Goal: Ask a question: Seek information or help from site administrators or community

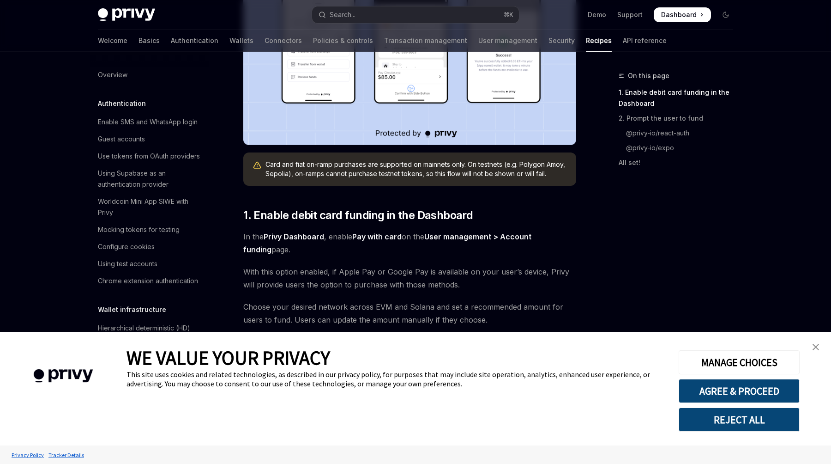
scroll to position [751, 0]
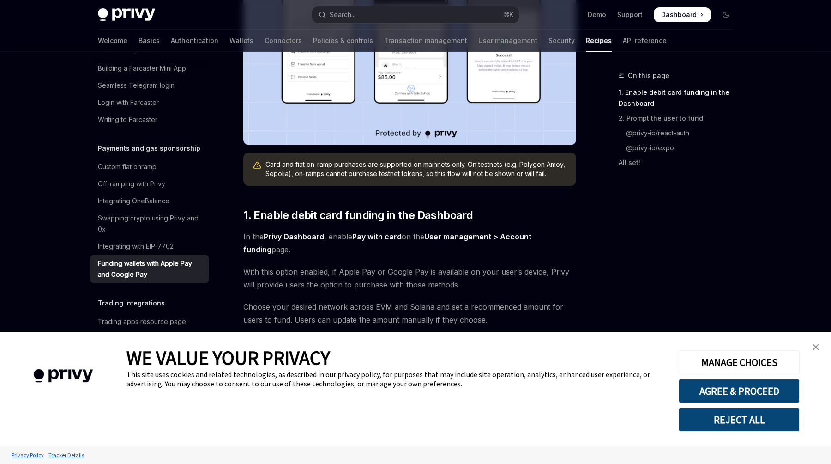
click at [759, 410] on button "REJECT ALL" at bounding box center [739, 419] width 121 height 24
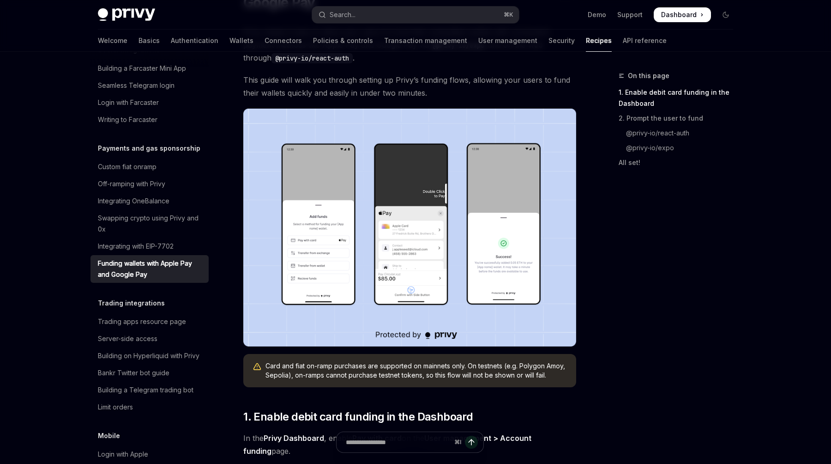
scroll to position [52, 0]
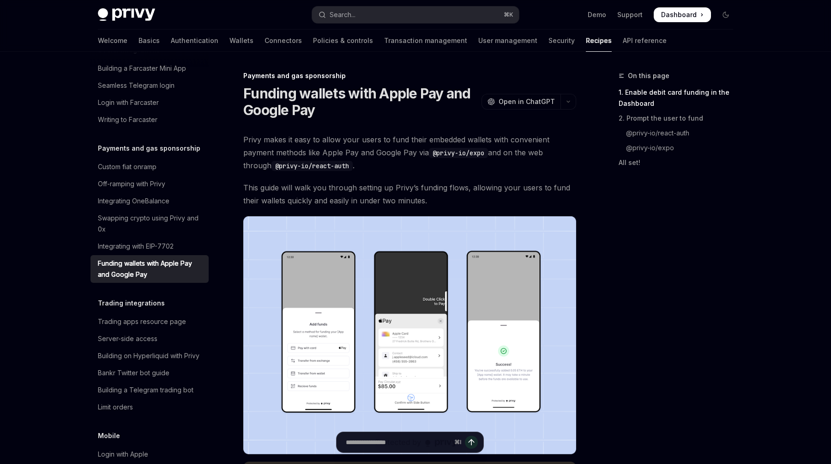
click at [380, 149] on span "Privy makes it easy to allow your users to fund their embedded wallets with con…" at bounding box center [409, 152] width 333 height 39
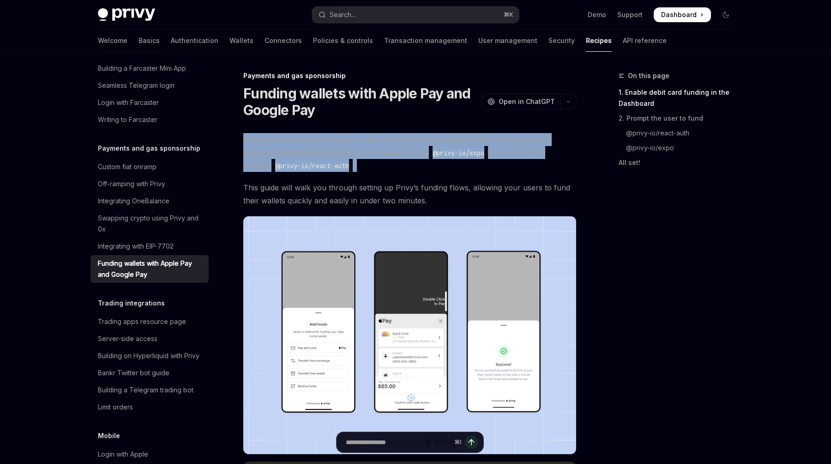
click at [380, 149] on span "Privy makes it easy to allow your users to fund their embedded wallets with con…" at bounding box center [409, 152] width 333 height 39
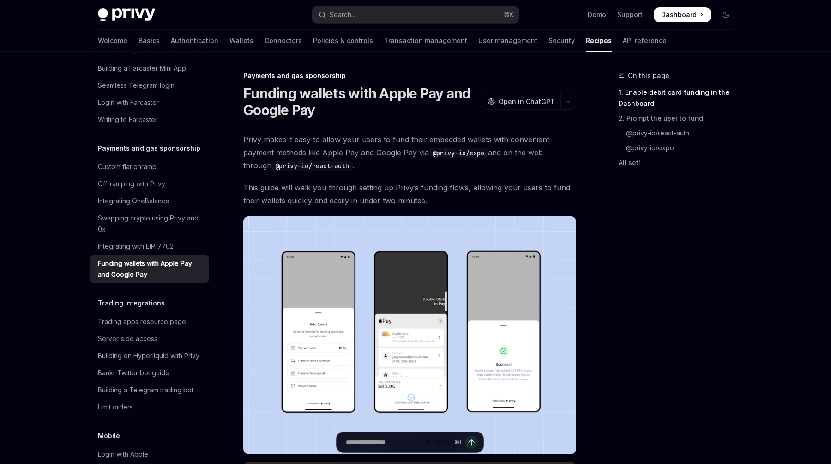
click at [380, 149] on span "Privy makes it easy to allow your users to fund their embedded wallets with con…" at bounding box center [409, 152] width 333 height 39
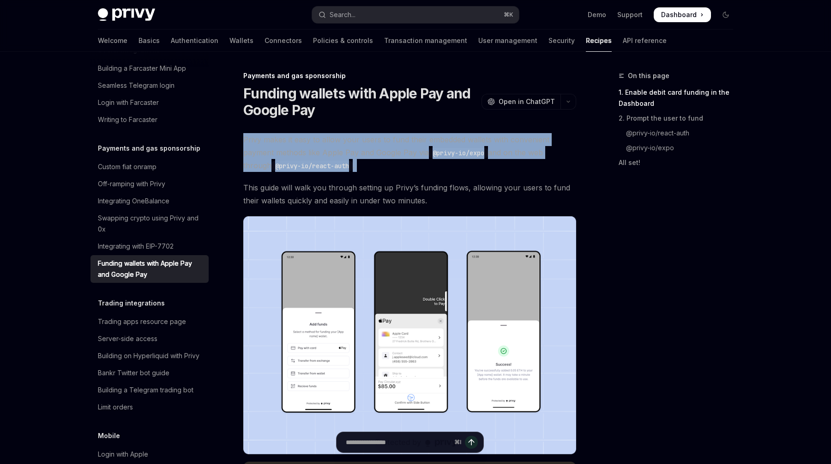
click at [367, 184] on span "This guide will walk you through setting up Privy’s funding flows, allowing you…" at bounding box center [409, 194] width 333 height 26
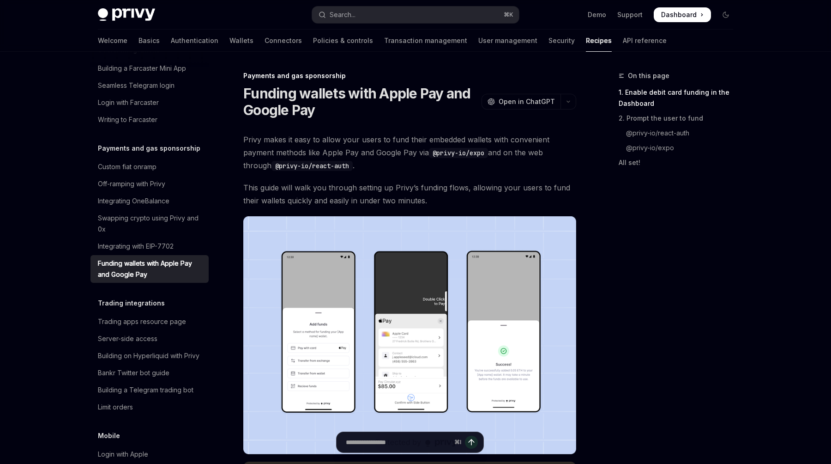
click at [367, 184] on span "This guide will walk you through setting up Privy’s funding flows, allowing you…" at bounding box center [409, 194] width 333 height 26
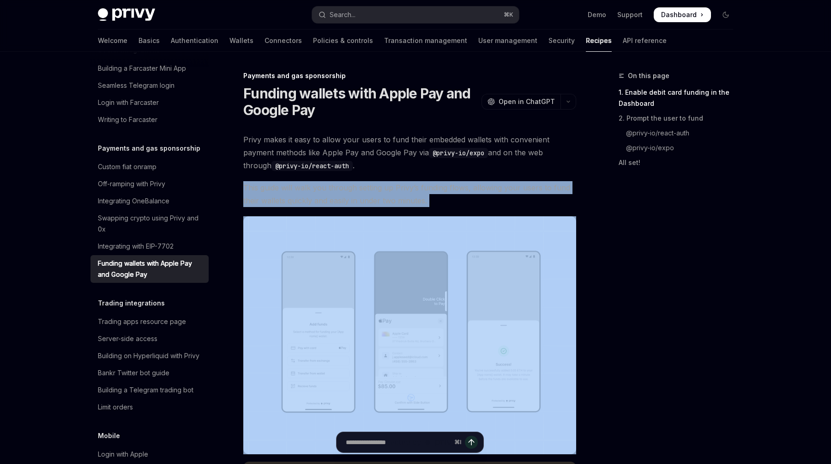
click at [367, 184] on span "This guide will walk you through setting up Privy’s funding flows, allowing you…" at bounding box center [409, 194] width 333 height 26
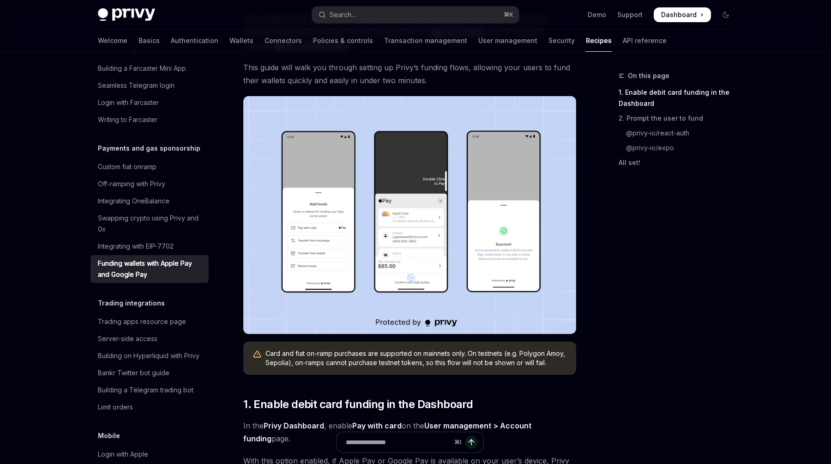
scroll to position [177, 0]
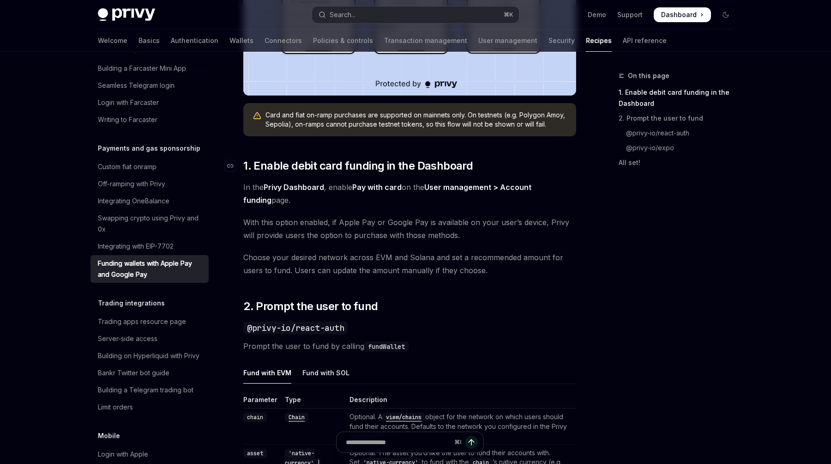
click at [348, 167] on span "1. Enable debit card funding in the Dashboard" at bounding box center [357, 165] width 229 height 15
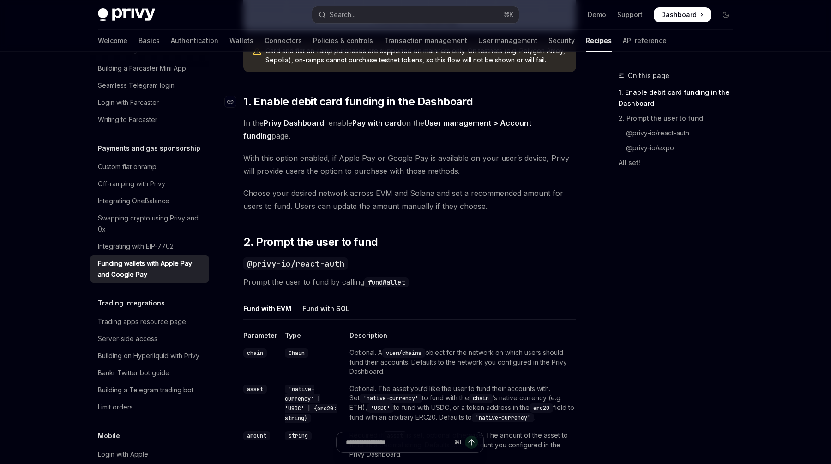
scroll to position [446, 0]
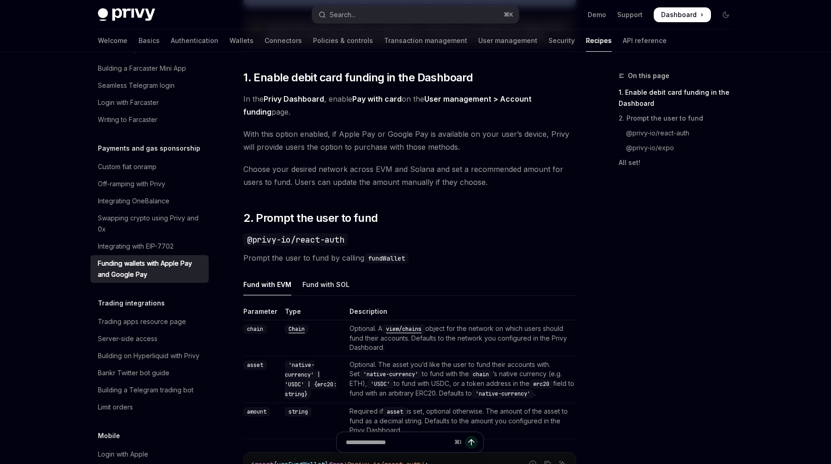
click at [456, 198] on div "Privy makes it easy to allow your users to fund their embedded wallets with con…" at bounding box center [409, 361] width 333 height 1351
click at [476, 107] on span "In the Privy Dashboard , enable Pay with card on the User management > Account …" at bounding box center [409, 105] width 333 height 26
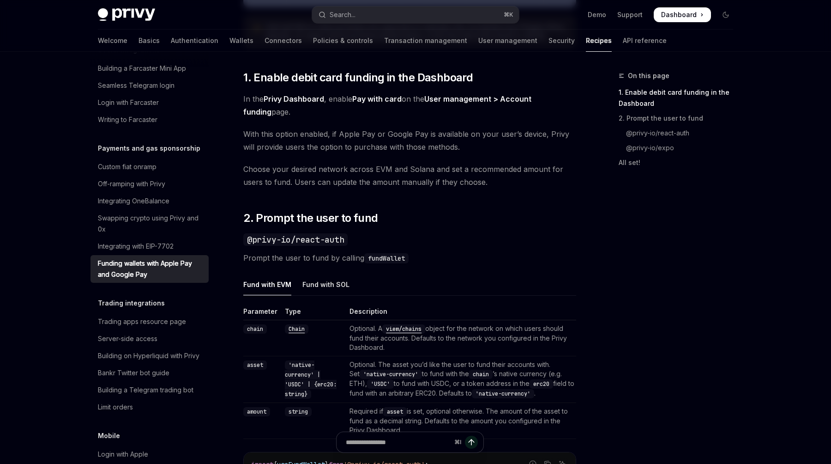
click at [476, 107] on span "In the Privy Dashboard , enable Pay with card on the User management > Account …" at bounding box center [409, 105] width 333 height 26
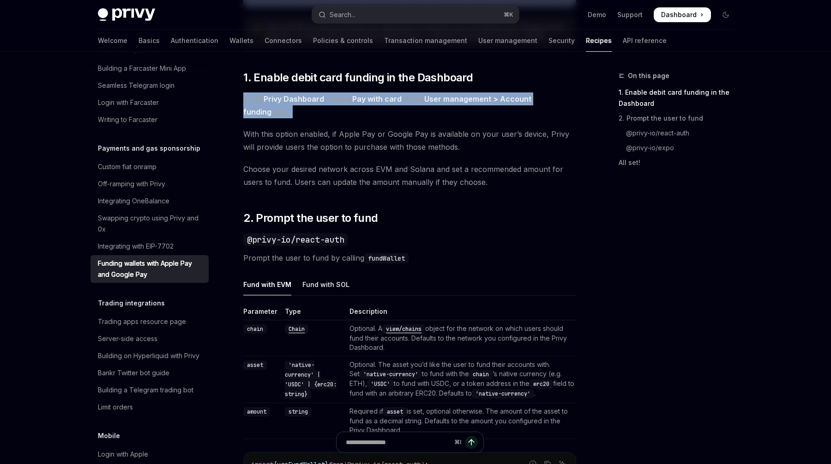
click at [466, 147] on span "With this option enabled, if Apple Pay or Google Pay is available on your user’…" at bounding box center [409, 140] width 333 height 26
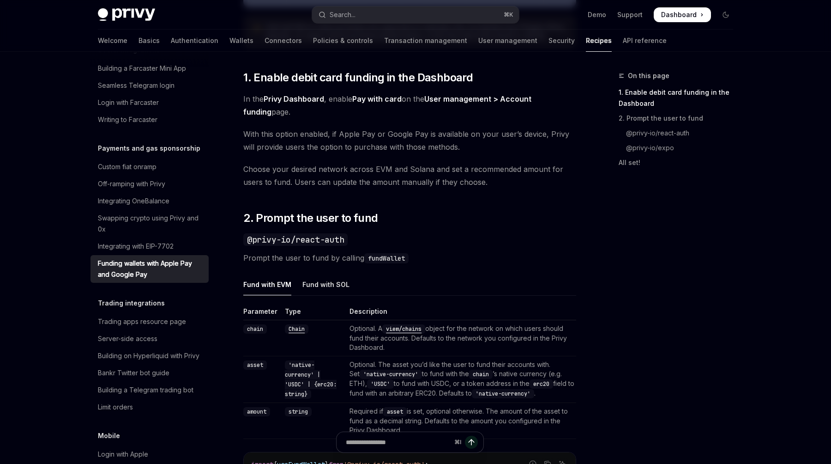
click at [466, 147] on span "With this option enabled, if Apple Pay or Google Pay is available on your user’…" at bounding box center [409, 140] width 333 height 26
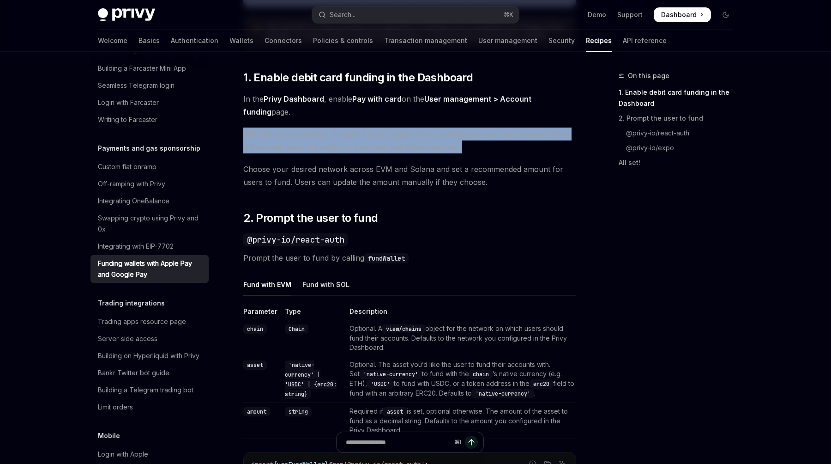
click at [400, 172] on span "Choose your desired network across EVM and Solana and set a recommended amount …" at bounding box center [409, 176] width 333 height 26
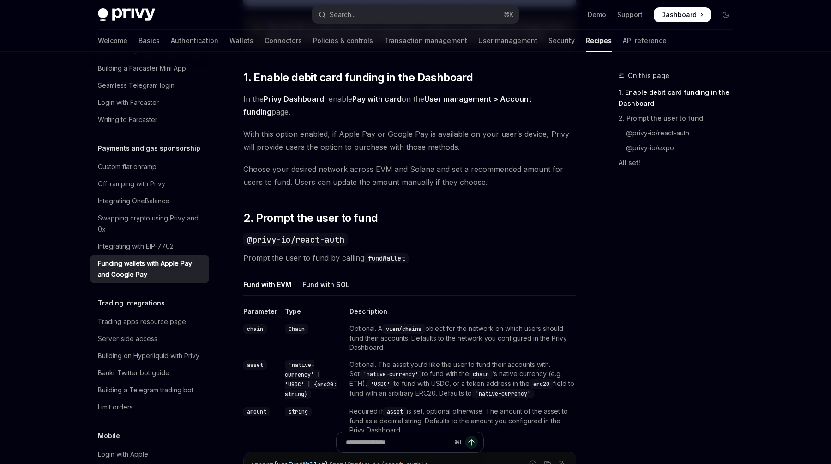
click at [400, 172] on span "Choose your desired network across EVM and Solana and set a recommended amount …" at bounding box center [409, 176] width 333 height 26
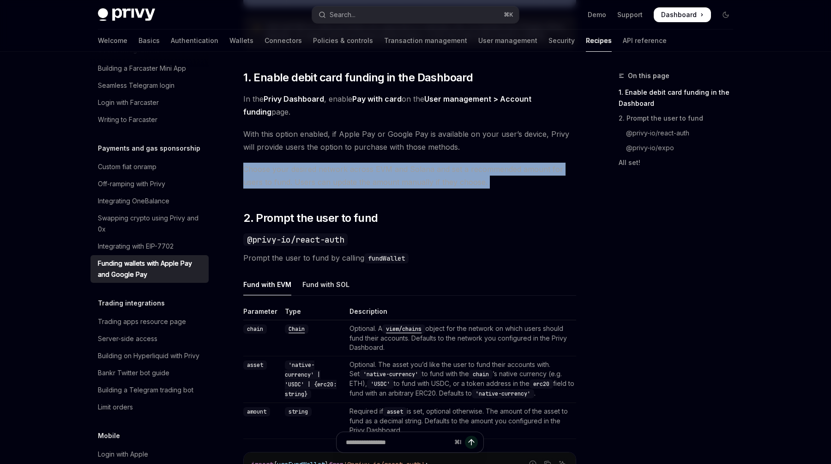
click at [403, 181] on span "Choose your desired network across EVM and Solana and set a recommended amount …" at bounding box center [409, 176] width 333 height 26
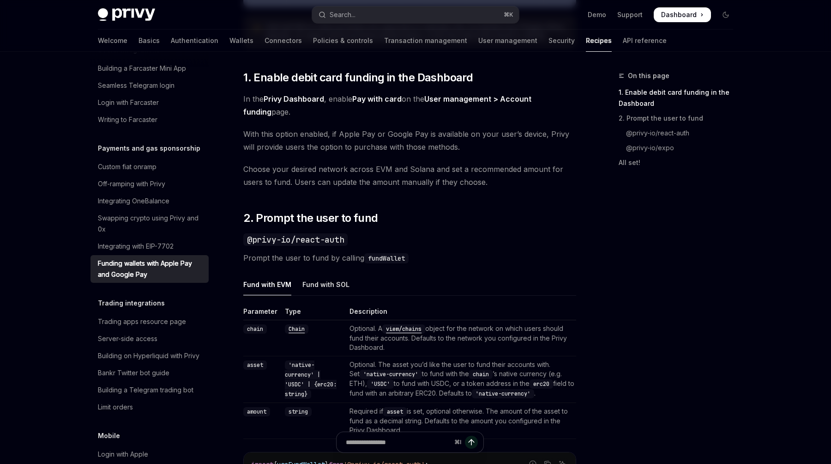
click at [403, 181] on span "Choose your desired network across EVM and Solana and set a recommended amount …" at bounding box center [409, 176] width 333 height 26
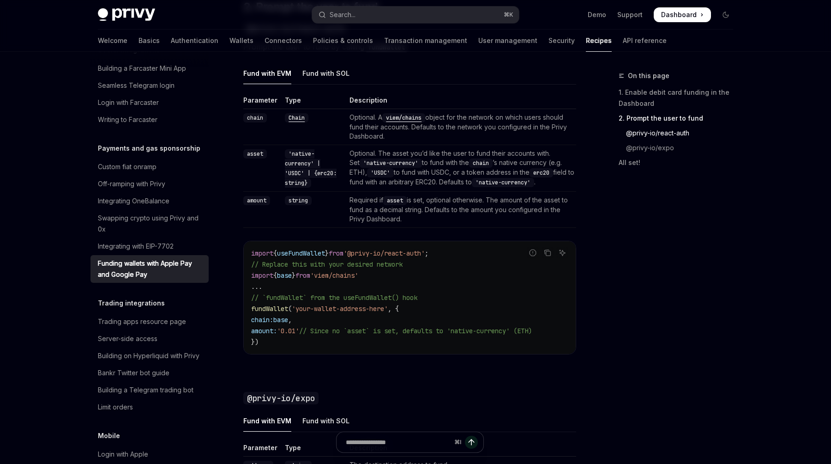
scroll to position [681, 0]
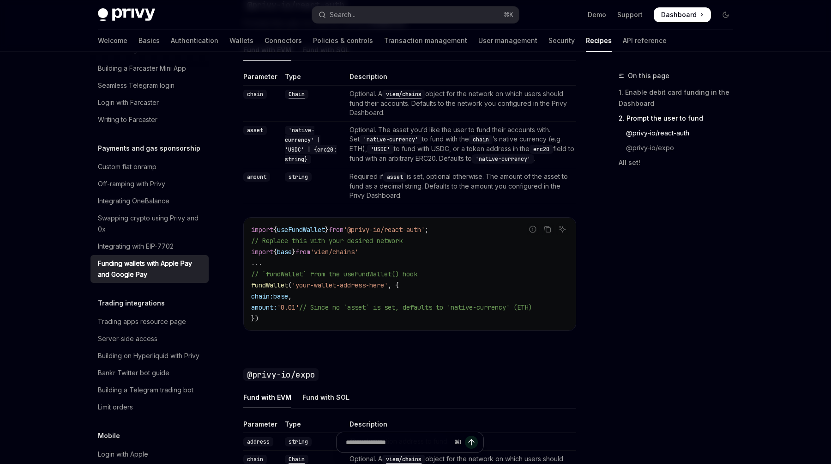
click at [374, 265] on code "import { useFundWallet } from '@privy-io/react-auth' ; // Replace this with you…" at bounding box center [409, 274] width 317 height 100
click at [364, 290] on code "import { useFundWallet } from '@privy-io/react-auth' ; // Replace this with you…" at bounding box center [409, 274] width 317 height 100
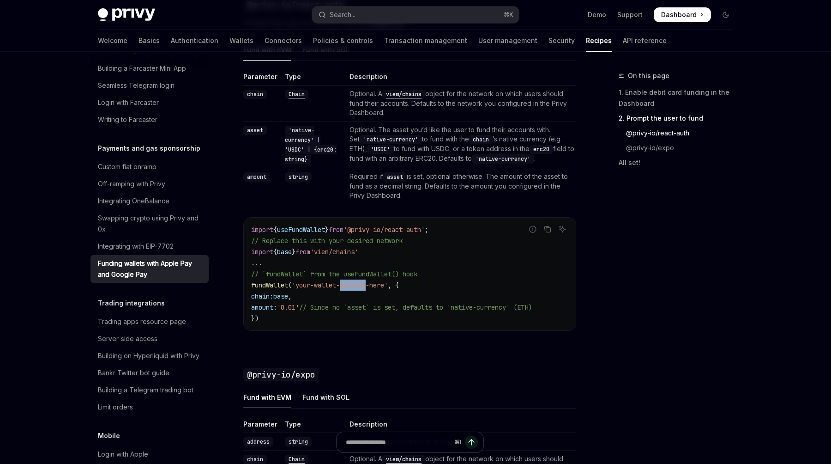
click at [364, 290] on code "import { useFundWallet } from '@privy-io/react-auth' ; // Replace this with you…" at bounding box center [409, 274] width 317 height 100
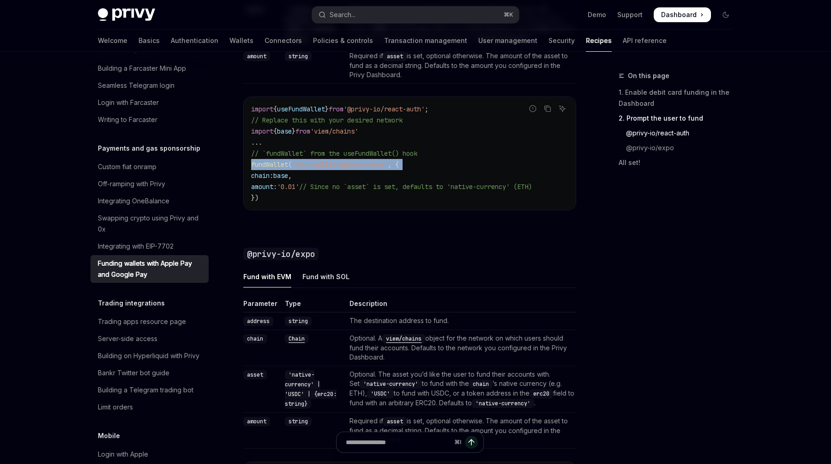
scroll to position [806, 0]
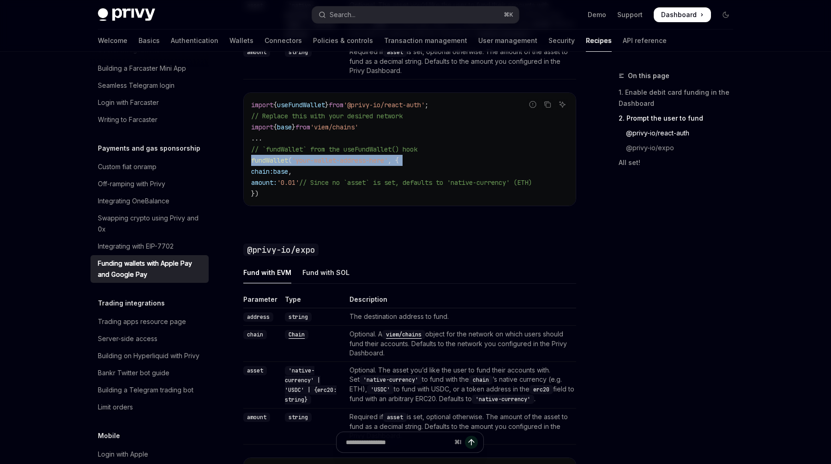
click at [369, 320] on td "The destination address to fund." at bounding box center [461, 317] width 230 height 18
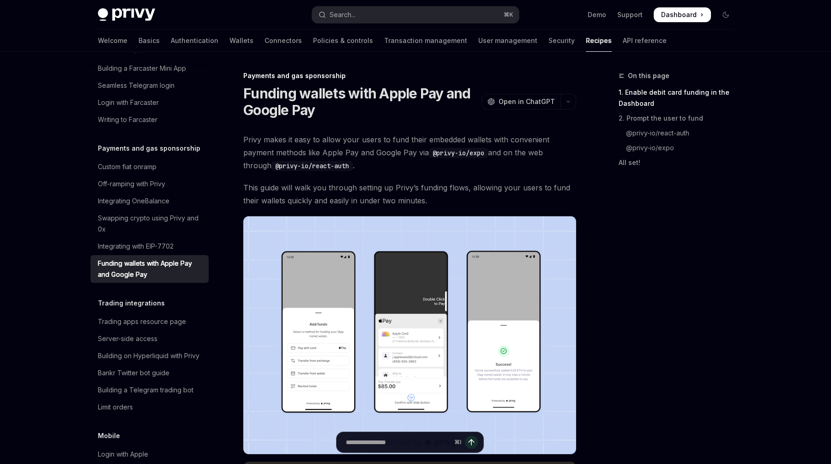
scroll to position [11, 0]
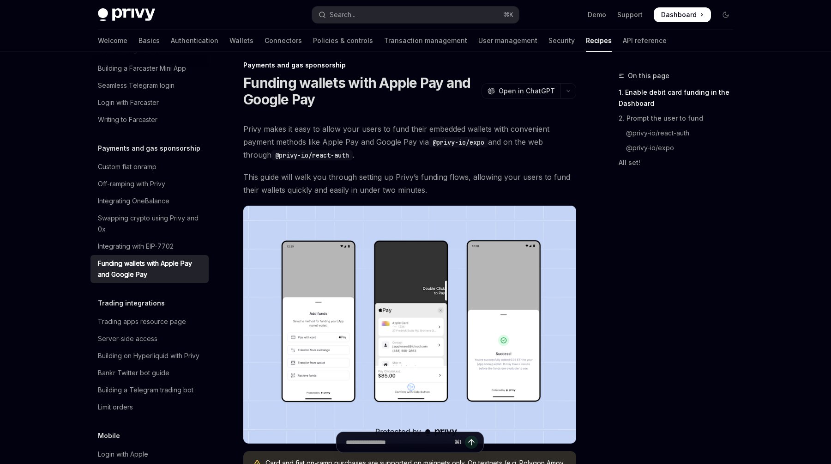
click at [709, 342] on div "On this page 1. Enable debit card funding in the Dashboard 2. Prompt the user t…" at bounding box center [670, 266] width 140 height 393
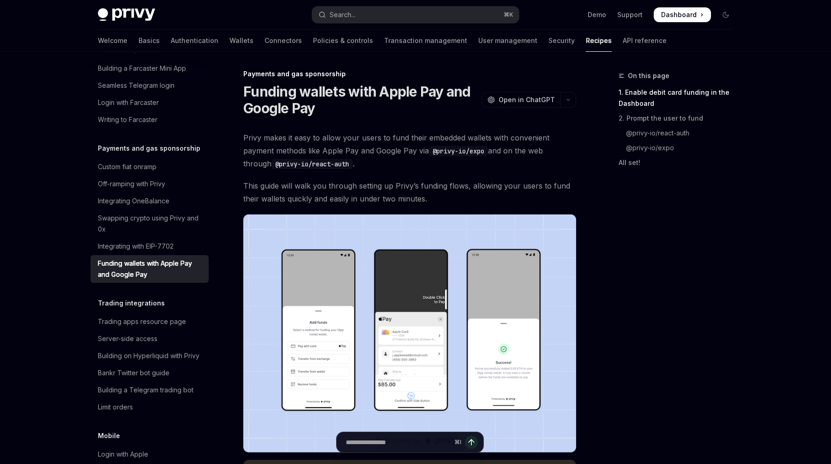
scroll to position [0, 0]
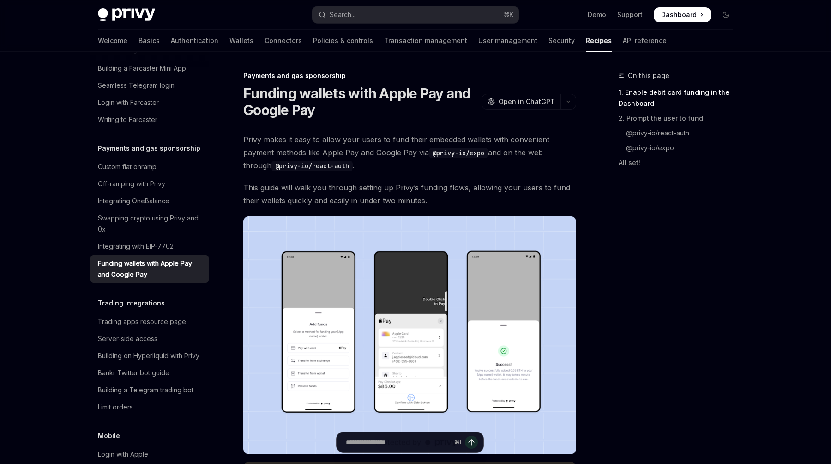
click at [355, 204] on span "This guide will walk you through setting up Privy’s funding flows, allowing you…" at bounding box center [409, 194] width 333 height 26
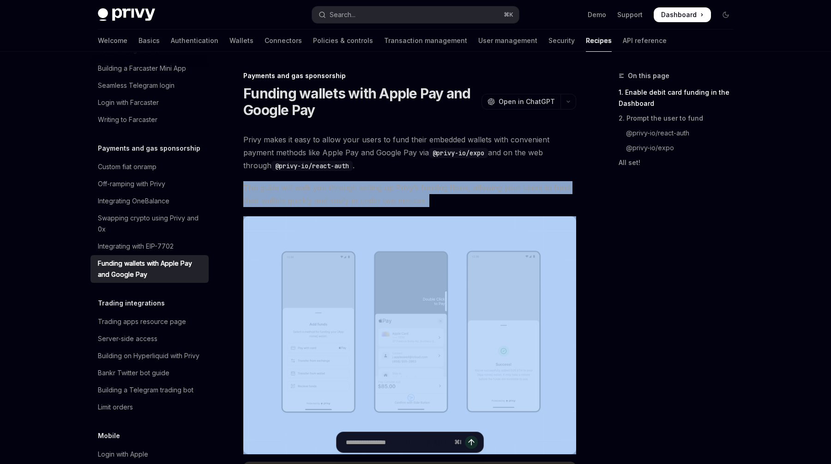
click at [355, 204] on span "This guide will walk you through setting up Privy’s funding flows, allowing you…" at bounding box center [409, 194] width 333 height 26
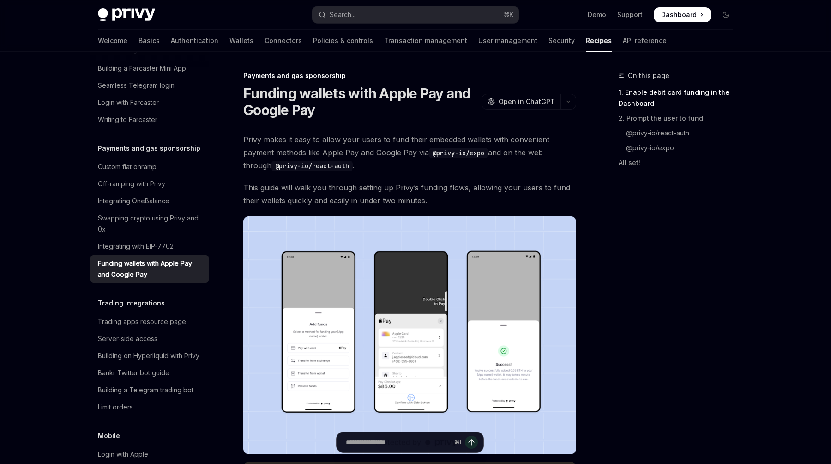
click at [360, 151] on span "Privy makes it easy to allow your users to fund their embedded wallets with con…" at bounding box center [409, 152] width 333 height 39
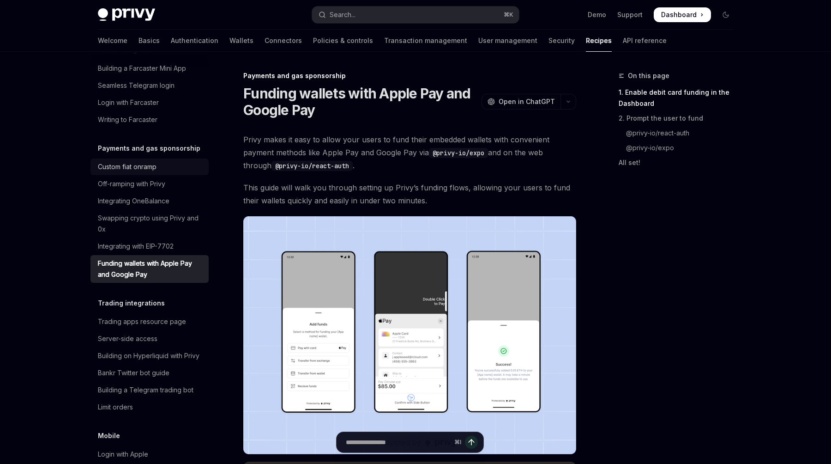
click at [128, 162] on link "Custom fiat onramp" at bounding box center [149, 166] width 118 height 17
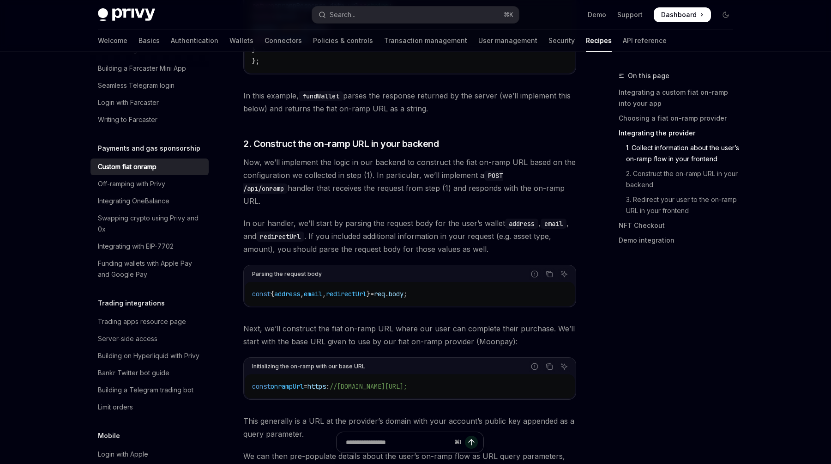
scroll to position [1878, 0]
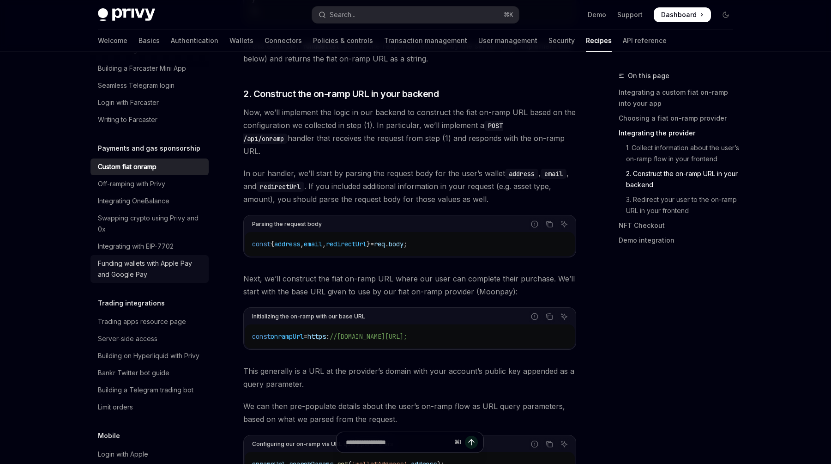
click at [130, 261] on div "Funding wallets with Apple Pay and Google Pay" at bounding box center [150, 269] width 105 height 22
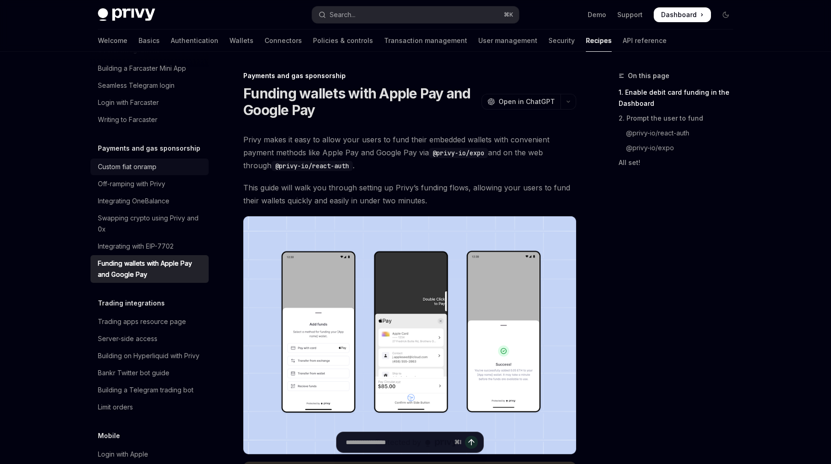
click at [140, 161] on div "Custom fiat onramp" at bounding box center [127, 166] width 59 height 11
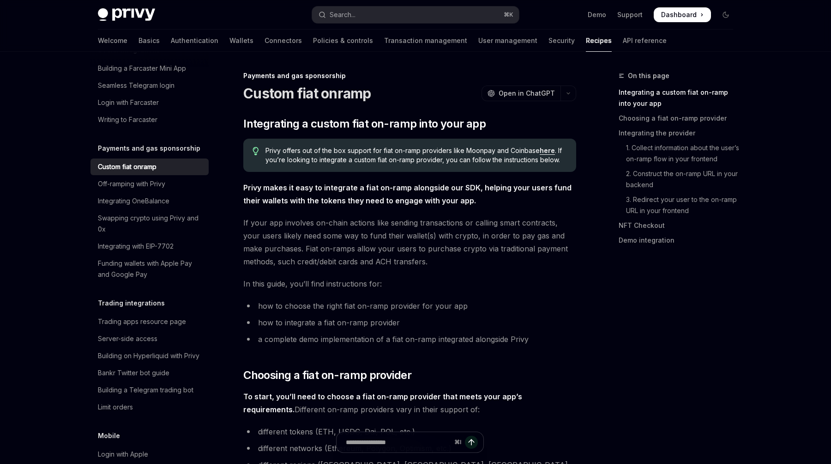
click at [330, 157] on span "Privy offers out of the box support for fiat on-ramp providers like Moonpay and…" at bounding box center [416, 155] width 302 height 18
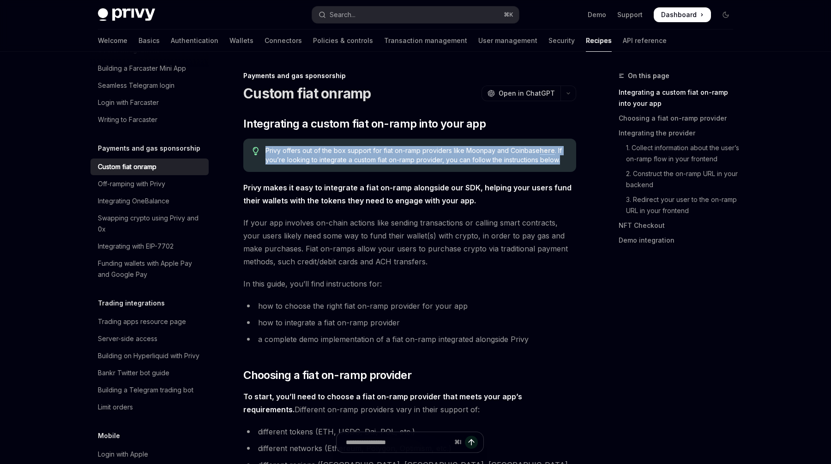
click at [330, 157] on span "Privy offers out of the box support for fiat on-ramp providers like Moonpay and…" at bounding box center [416, 155] width 302 height 18
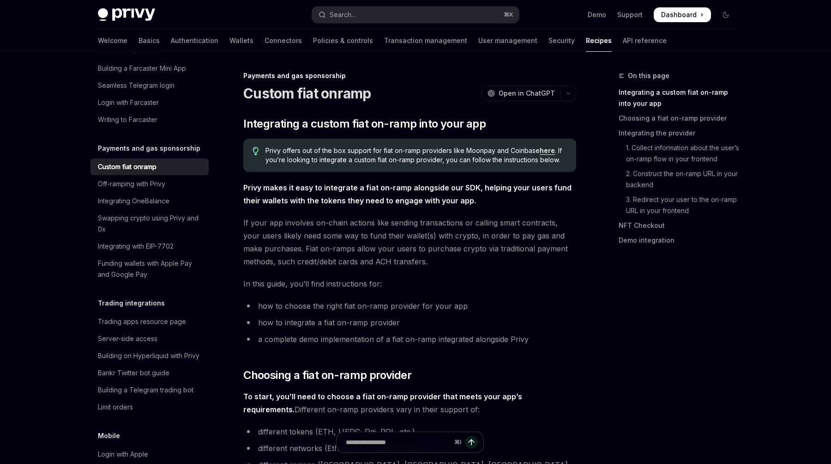
click at [330, 157] on span "Privy offers out of the box support for fiat on-ramp providers like Moonpay and…" at bounding box center [416, 155] width 302 height 18
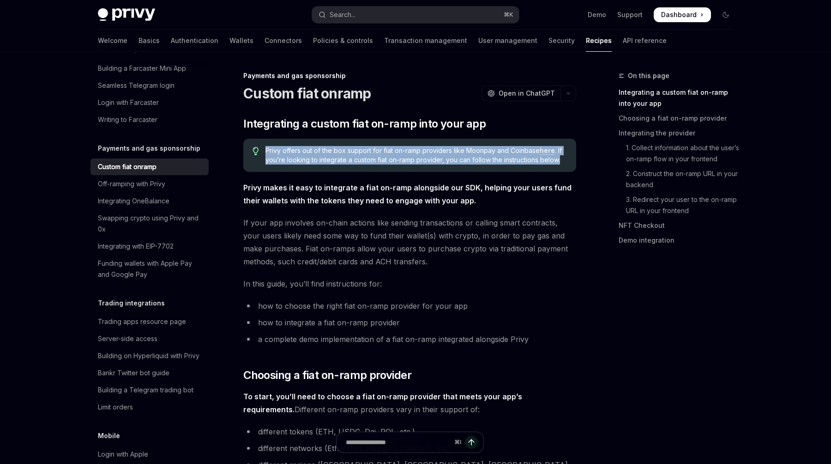
click at [322, 194] on span "Privy makes it easy to integrate a fiat on-ramp alongside our SDK, helping your…" at bounding box center [409, 194] width 333 height 26
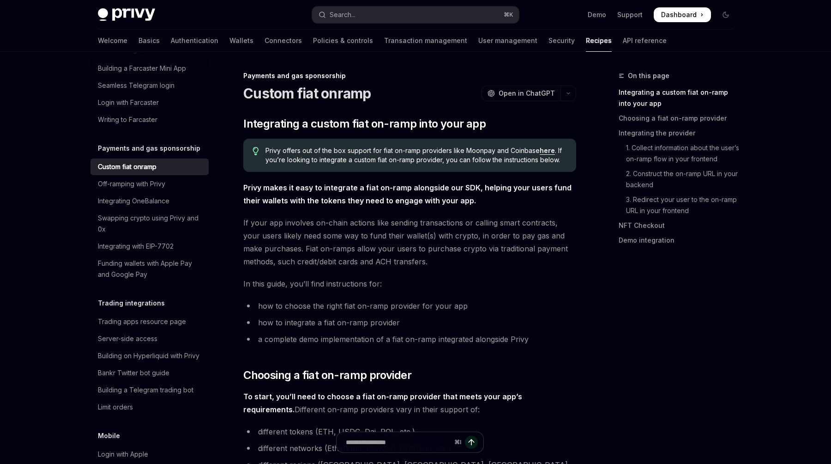
click at [322, 194] on span "Privy makes it easy to integrate a fiat on-ramp alongside our SDK, helping your…" at bounding box center [409, 194] width 333 height 26
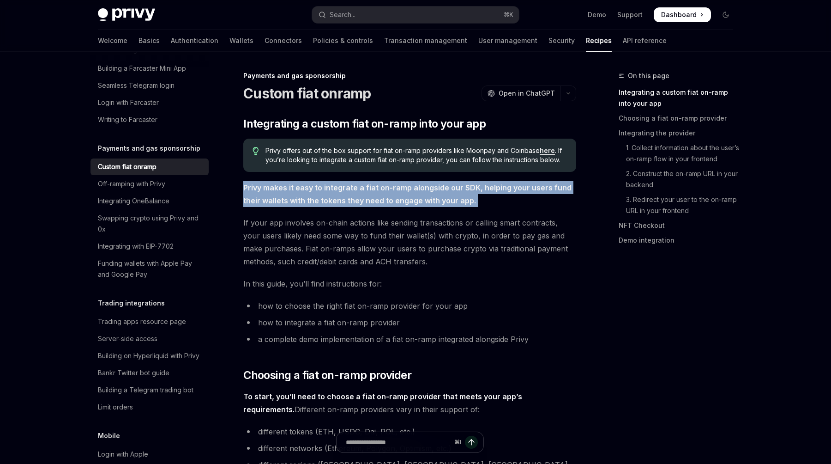
click at [322, 194] on span "Privy makes it easy to integrate a fiat on-ramp alongside our SDK, helping your…" at bounding box center [409, 194] width 333 height 26
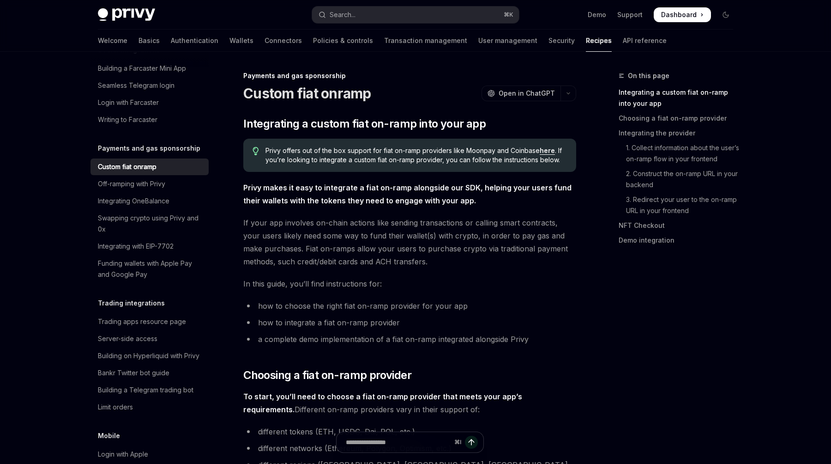
click at [322, 194] on span "Privy makes it easy to integrate a fiat on-ramp alongside our SDK, helping your…" at bounding box center [409, 194] width 333 height 26
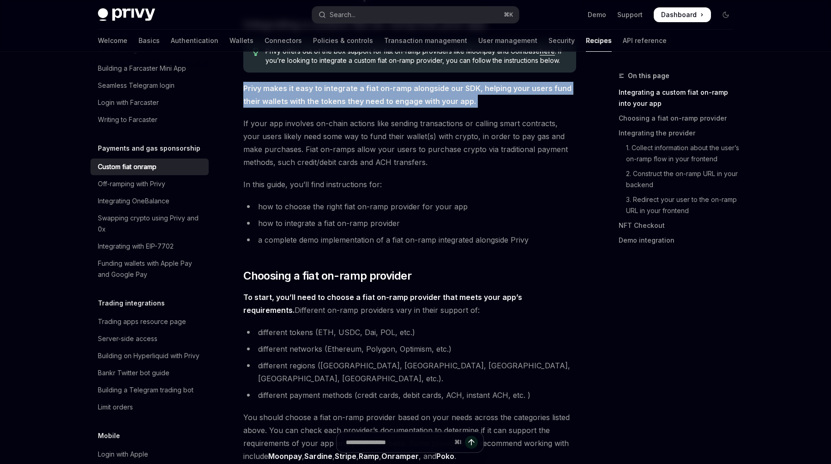
scroll to position [125, 0]
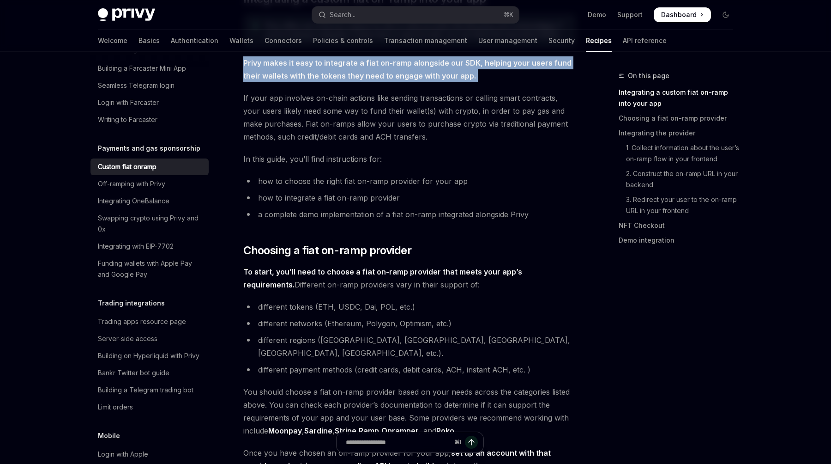
click at [317, 281] on span "To start, you’ll need to choose a fiat on-ramp provider that meets your app’s r…" at bounding box center [409, 278] width 333 height 26
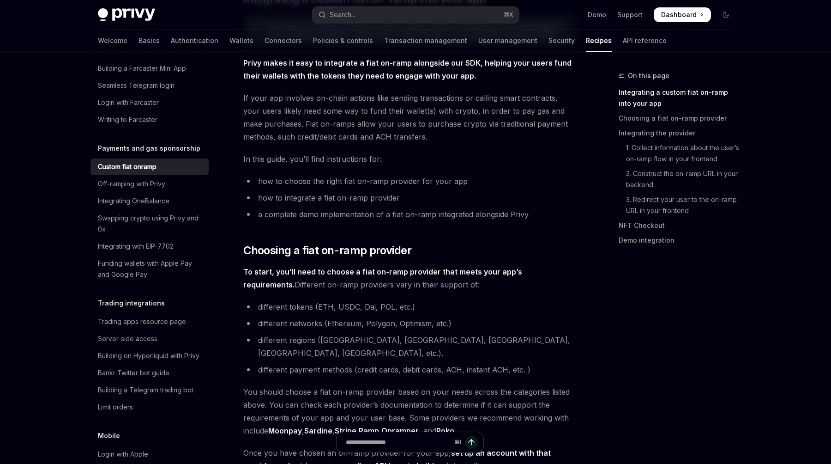
click at [317, 281] on span "To start, you’ll need to choose a fiat on-ramp provider that meets your app’s r…" at bounding box center [409, 278] width 333 height 26
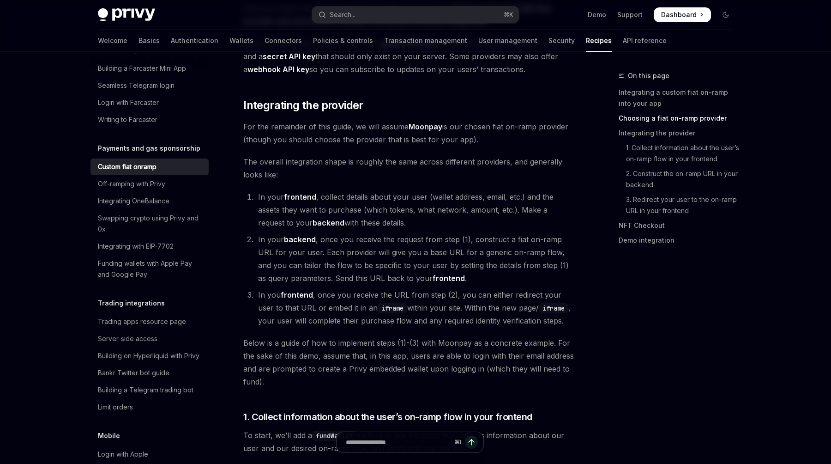
scroll to position [1411, 0]
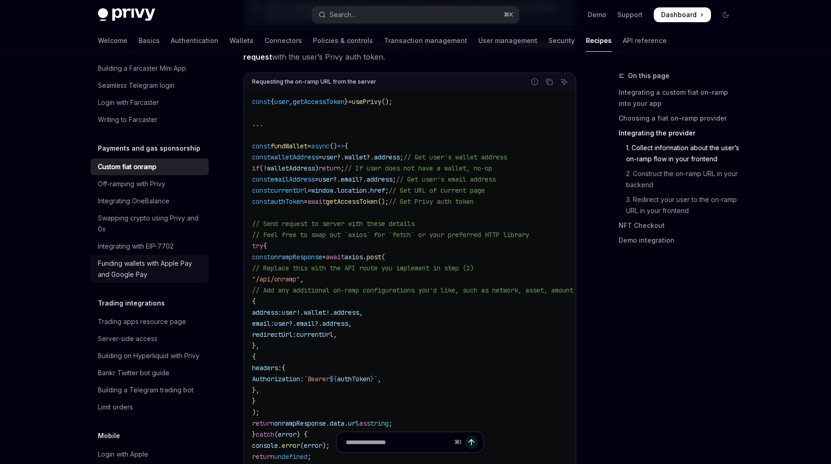
click at [141, 258] on div "Funding wallets with Apple Pay and Google Pay" at bounding box center [150, 269] width 105 height 22
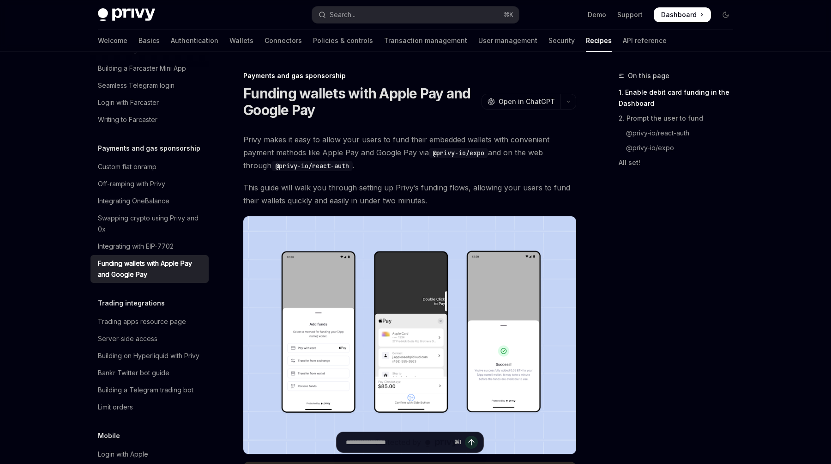
click at [543, 92] on div "Funding wallets with Apple Pay and Google Pay OpenAI Open in ChatGPT" at bounding box center [409, 101] width 333 height 33
click at [537, 103] on span "Open in ChatGPT" at bounding box center [527, 101] width 56 height 9
click at [157, 241] on div "Integrating with EIP-7702" at bounding box center [136, 246] width 76 height 11
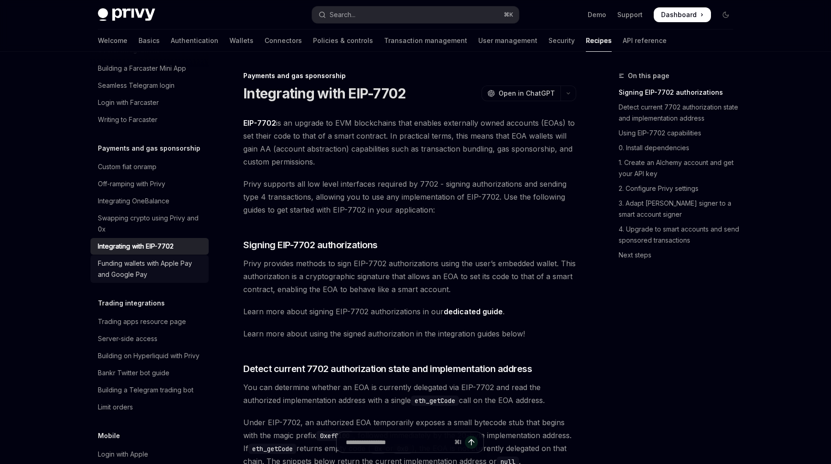
click at [156, 258] on div "Funding wallets with Apple Pay and Google Pay" at bounding box center [150, 269] width 105 height 22
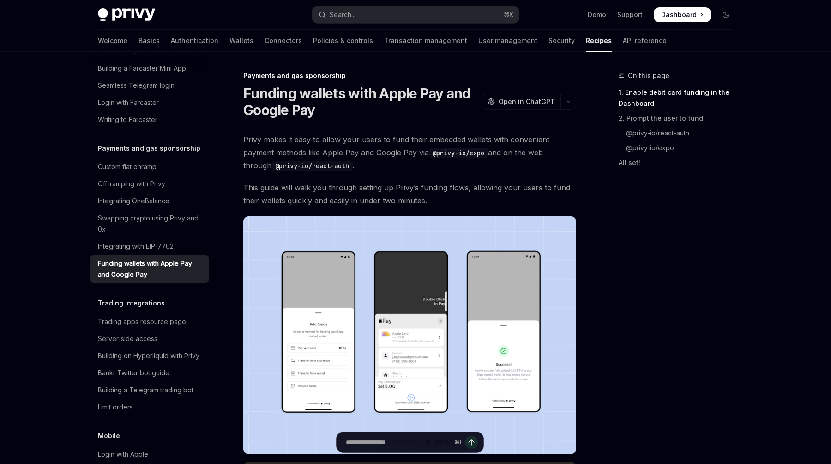
click at [321, 152] on span "Privy makes it easy to allow your users to fund their embedded wallets with con…" at bounding box center [409, 152] width 333 height 39
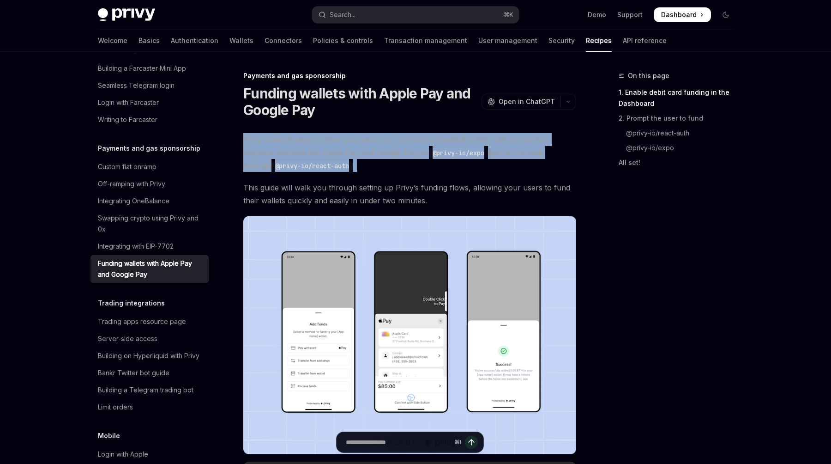
click at [321, 152] on span "Privy makes it easy to allow your users to fund their embedded wallets with con…" at bounding box center [409, 152] width 333 height 39
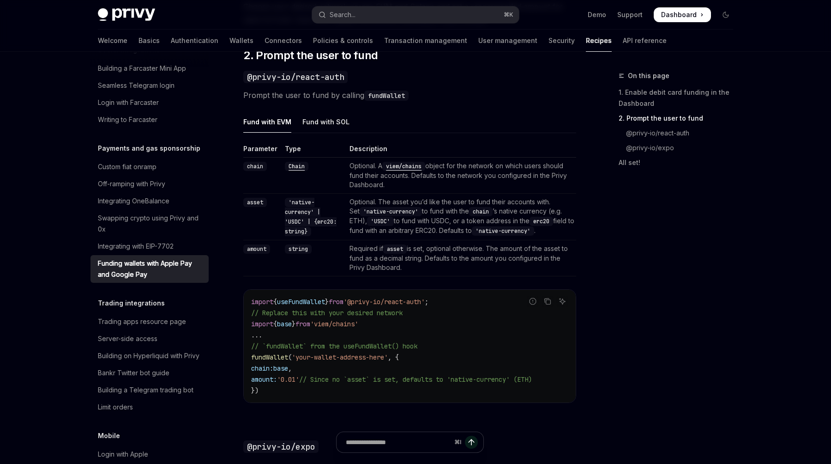
scroll to position [617, 0]
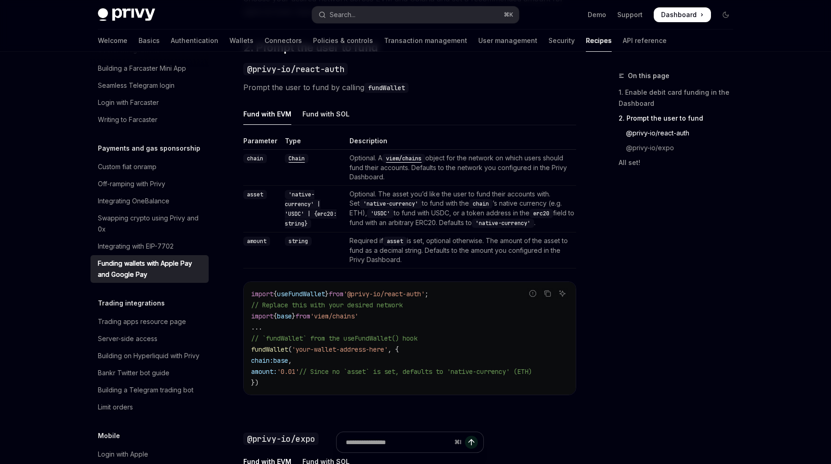
click at [311, 292] on span "useFundWallet" at bounding box center [301, 294] width 48 height 8
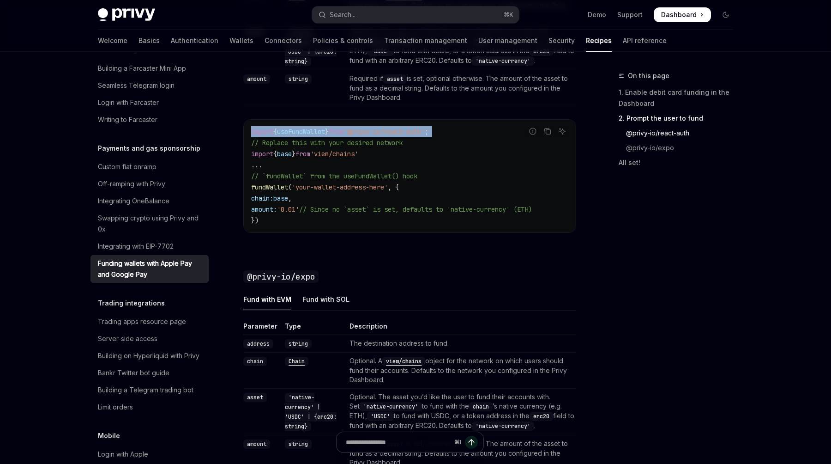
scroll to position [778, 0]
click at [303, 303] on div "Fund with SOL" at bounding box center [325, 300] width 47 height 22
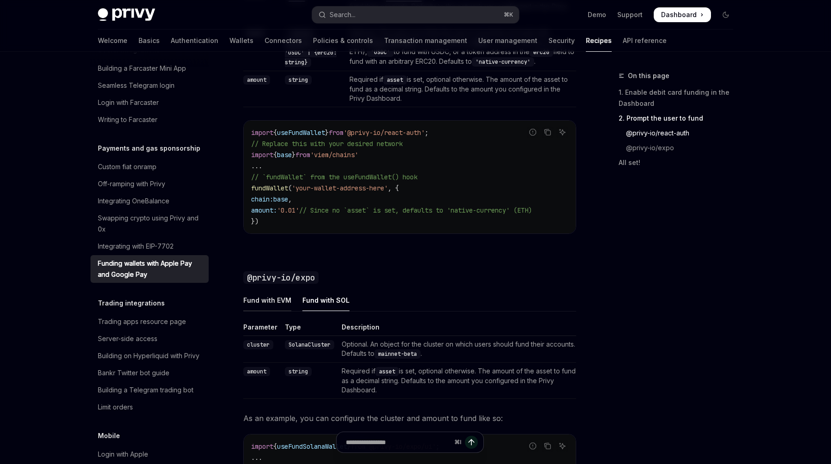
click at [279, 303] on div "Fund with EVM" at bounding box center [267, 300] width 48 height 22
type textarea "*"
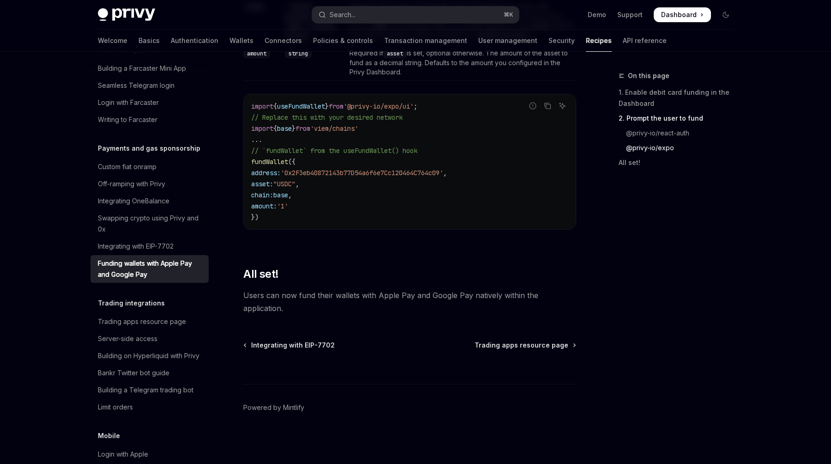
scroll to position [1148, 0]
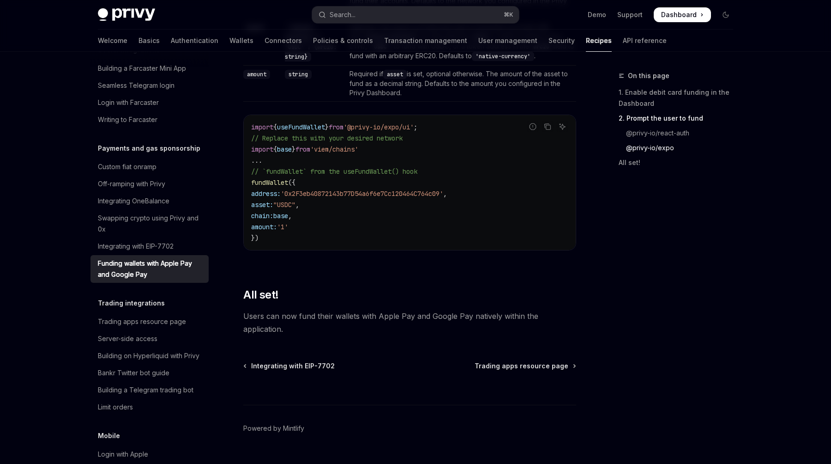
click at [352, 134] on code "import { useFundWallet } from '@privy-io/expo/ui' ; // Replace this with your d…" at bounding box center [409, 182] width 317 height 122
copy code "import { useFundWallet } from '@privy-io/expo/ui' ;"
click at [464, 106] on div "Parameter Type Description address string The destination address to fund. chai…" at bounding box center [409, 108] width 333 height 313
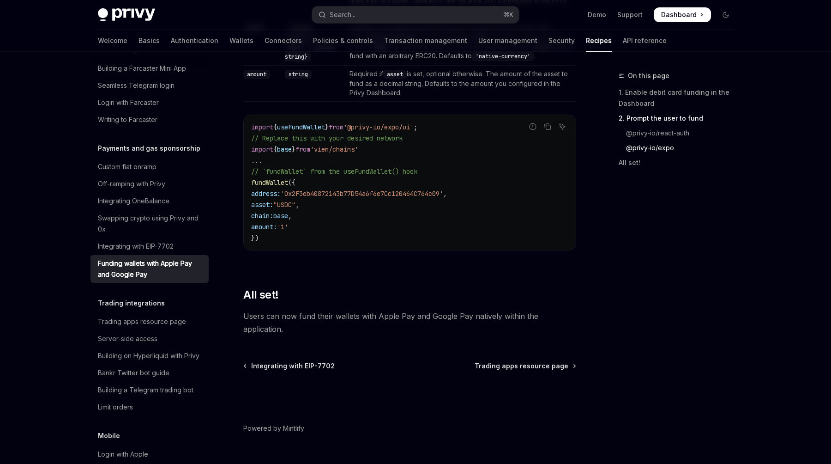
click at [266, 243] on code "import { useFundWallet } from '@privy-io/expo/ui' ; // Replace this with your d…" at bounding box center [409, 182] width 317 height 122
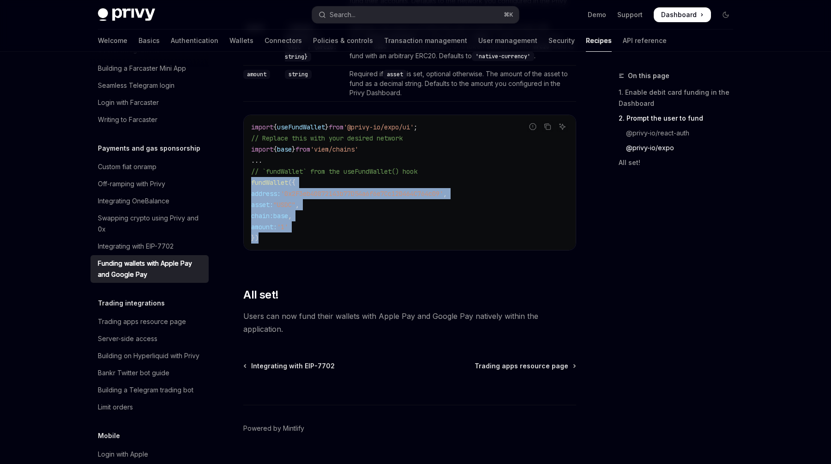
drag, startPoint x: 268, startPoint y: 242, endPoint x: 251, endPoint y: 187, distance: 57.5
click at [251, 187] on code "import { useFundWallet } from '@privy-io/expo/ui' ; // Replace this with your d…" at bounding box center [409, 182] width 317 height 122
copy code "fundWallet ({ address: '0x2F3eb40872143b77D54a6f6e7Cc120464C764c09' , asset: "U…"
click at [320, 166] on code "import { useFundWallet } from '@privy-io/expo/ui' ; // Replace this with your d…" at bounding box center [409, 182] width 317 height 122
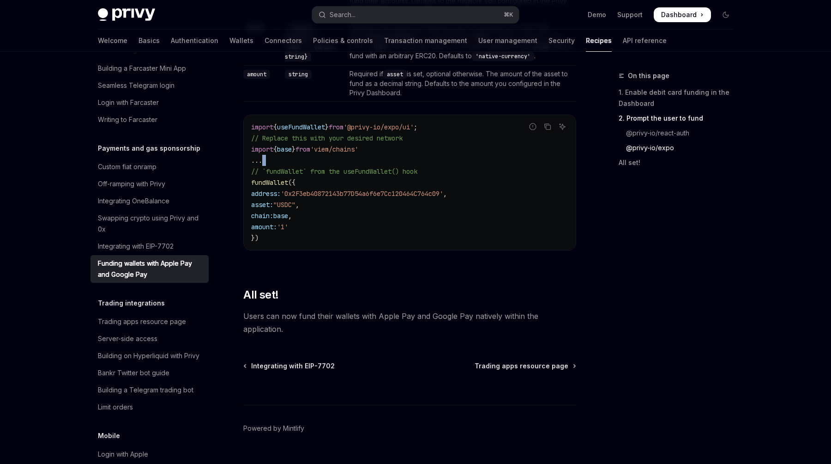
click at [320, 166] on code "import { useFundWallet } from '@privy-io/expo/ui' ; // Replace this with your d…" at bounding box center [409, 182] width 317 height 122
click at [322, 173] on span "// `fundWallet` from the useFundWallet() hook" at bounding box center [334, 171] width 166 height 8
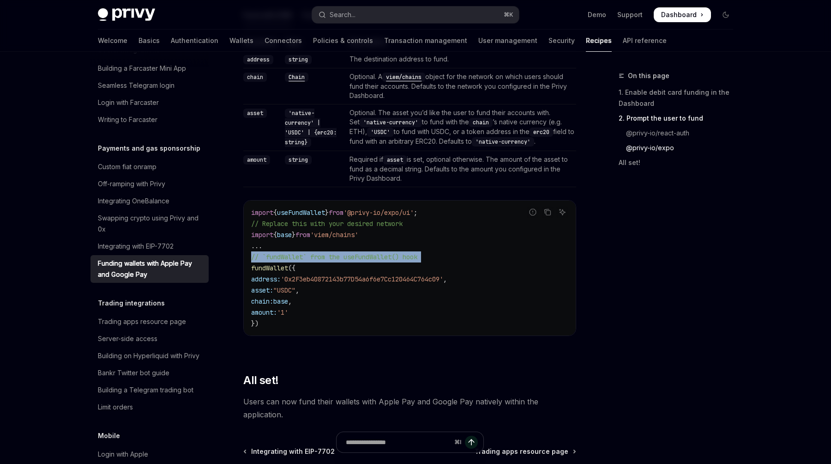
scroll to position [1036, 0]
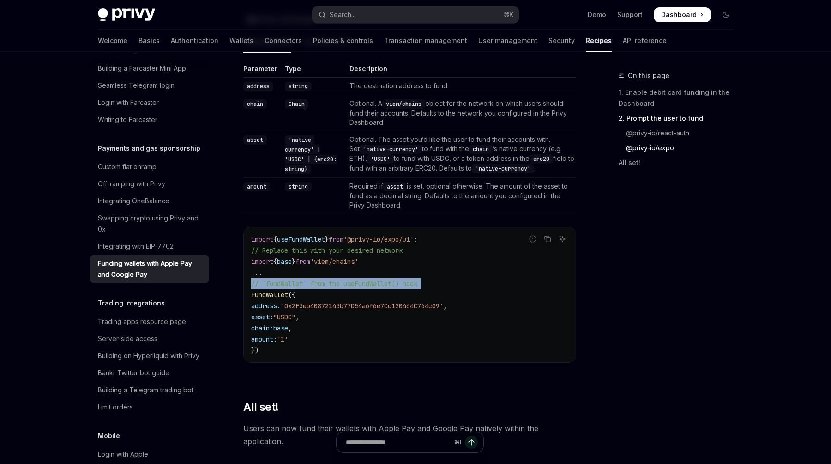
click at [376, 261] on code "import { useFundWallet } from '@privy-io/expo/ui' ; // Replace this with your d…" at bounding box center [409, 295] width 317 height 122
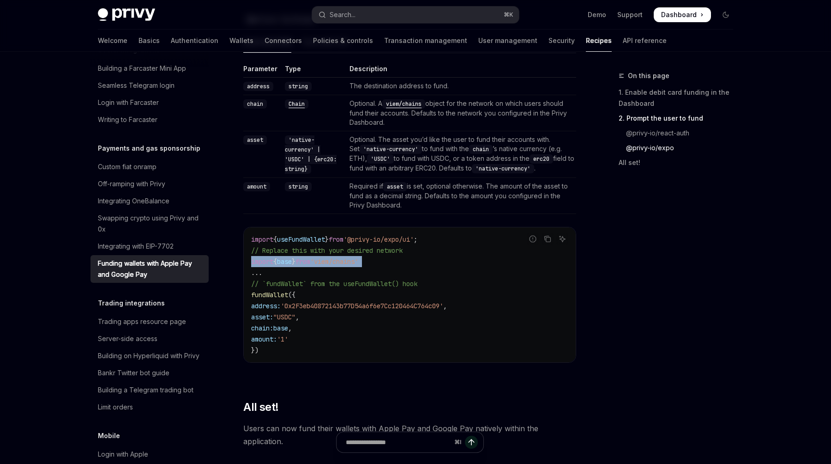
click at [376, 261] on code "import { useFundWallet } from '@privy-io/expo/ui' ; // Replace this with your d…" at bounding box center [409, 295] width 317 height 122
click at [384, 237] on code "import { useFundWallet } from '@privy-io/expo/ui' ; // Replace this with your d…" at bounding box center [409, 295] width 317 height 122
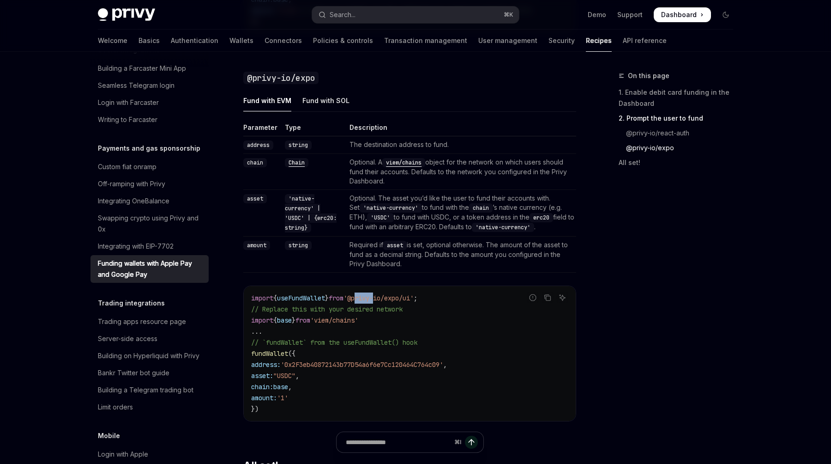
scroll to position [946, 0]
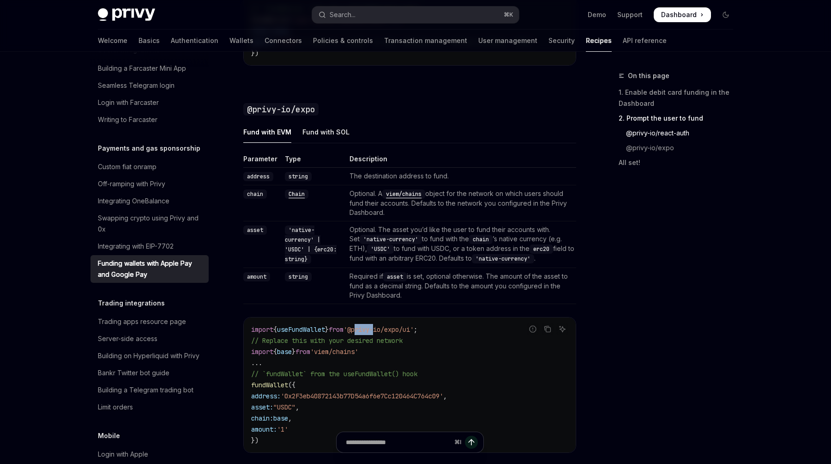
click at [384, 237] on td "Optional. The asset you’d like the user to fund their accounts with. Set 'nativ…" at bounding box center [461, 244] width 230 height 47
drag, startPoint x: 430, startPoint y: 334, endPoint x: 362, endPoint y: 335, distance: 67.9
click at [362, 333] on span "'@privy-io/expo/ui'" at bounding box center [379, 329] width 70 height 8
copy span "@privy-io/expo/ui"
click at [390, 444] on input "Ask a question..." at bounding box center [398, 442] width 149 height 20
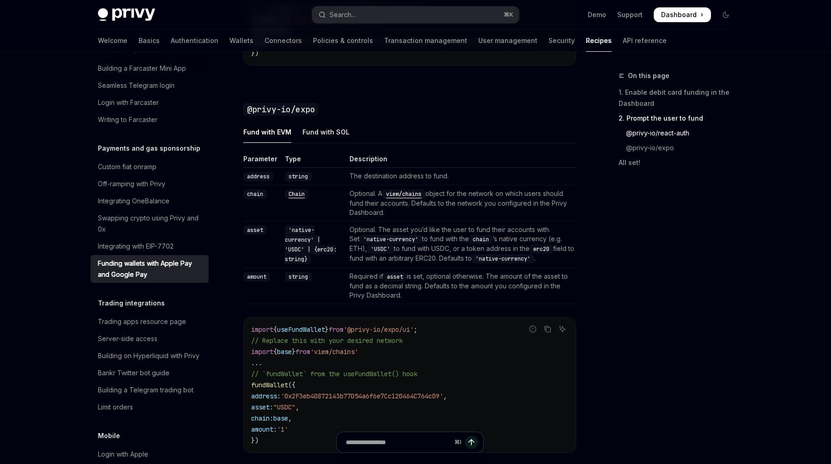
click at [393, 338] on code "import { useFundWallet } from '@privy-io/expo/ui' ; // Replace this with your d…" at bounding box center [409, 385] width 317 height 122
click at [393, 332] on span "'@privy-io/expo/ui'" at bounding box center [379, 329] width 70 height 8
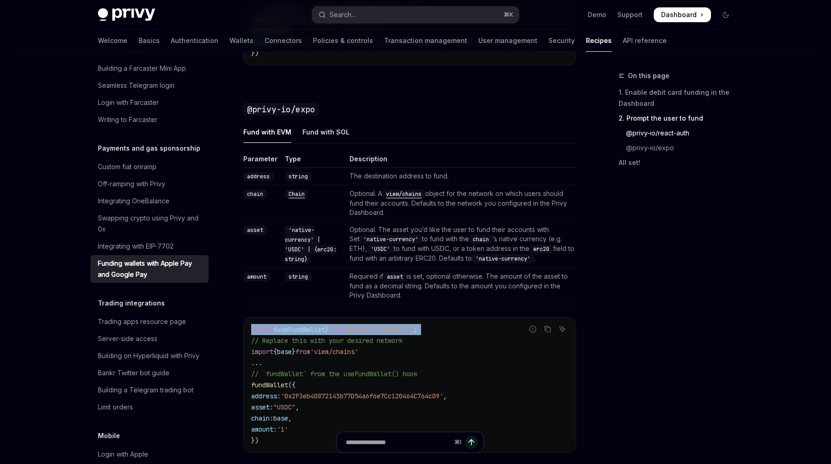
click at [393, 332] on span "'@privy-io/expo/ui'" at bounding box center [379, 329] width 70 height 8
copy code "import { useFundWallet } from '@privy-io/expo/ui' ;"
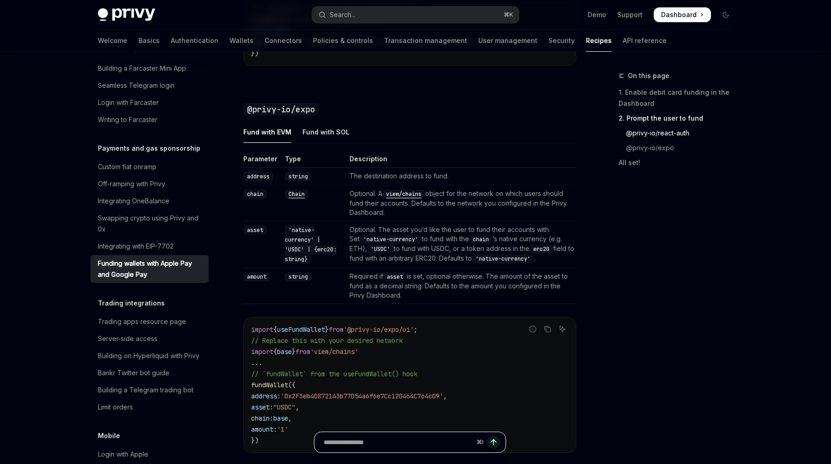
click at [388, 443] on input "Ask a question..." at bounding box center [398, 442] width 149 height 20
paste input "**********"
type input "**********"
type textarea "*"
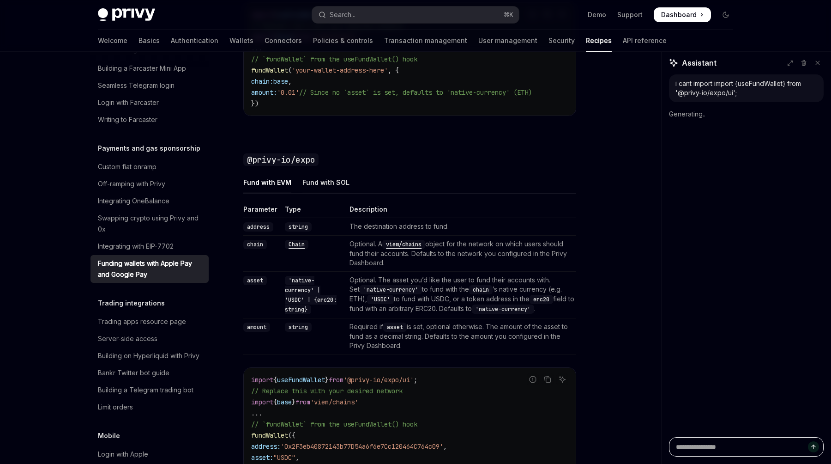
scroll to position [894, 0]
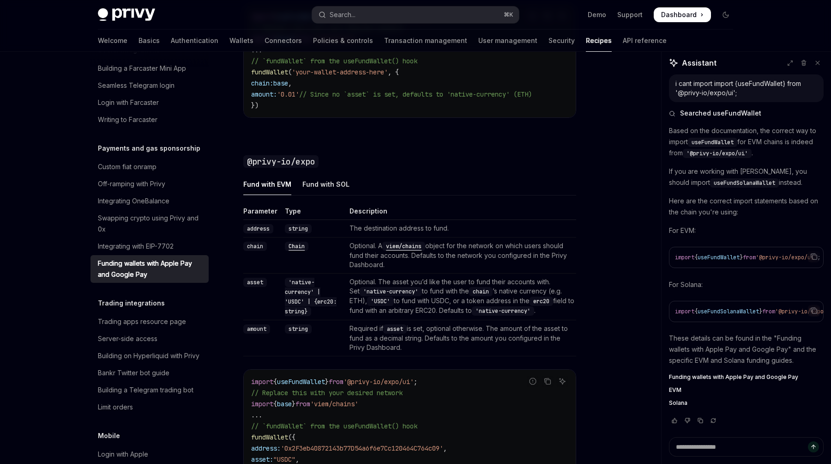
click at [773, 169] on p "If you are working with [PERSON_NAME], you should import useFundSolanaWallet in…" at bounding box center [746, 177] width 155 height 22
click at [326, 189] on div "Fund with SOL" at bounding box center [325, 184] width 47 height 22
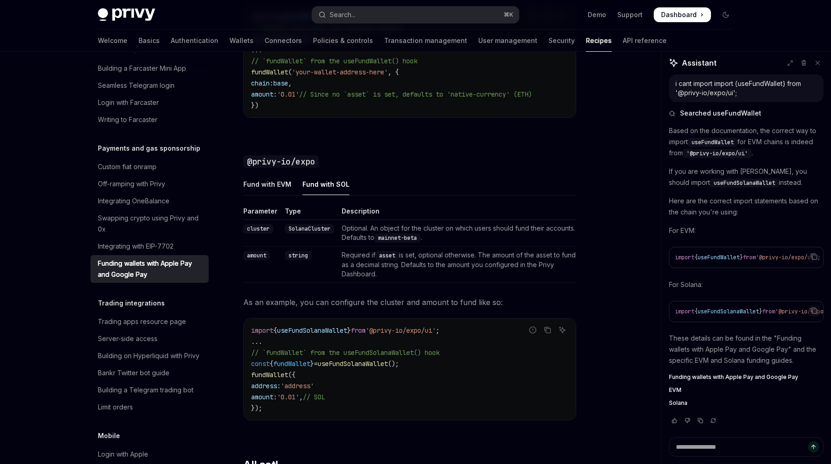
click at [379, 334] on span "'@privy-io/expo/ui'" at bounding box center [401, 330] width 70 height 8
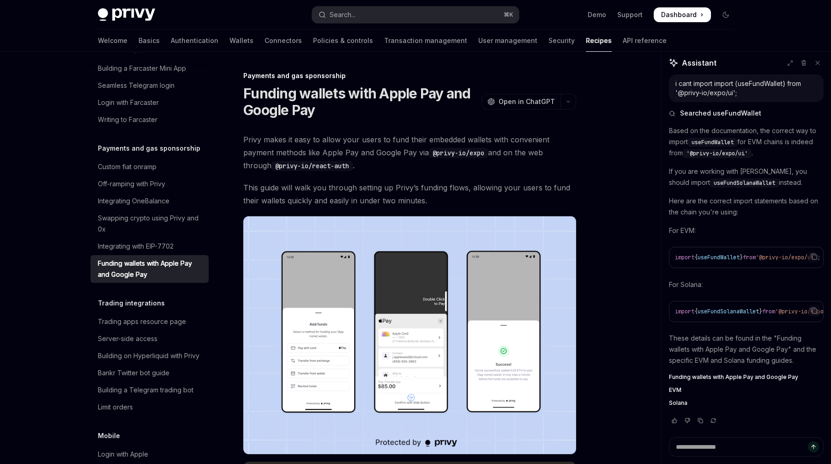
click at [623, 44] on link "API reference" at bounding box center [645, 41] width 44 height 22
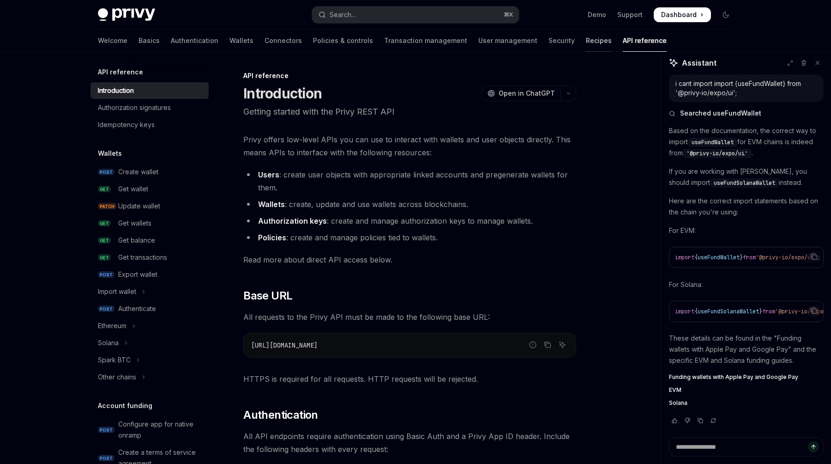
click at [586, 42] on link "Recipes" at bounding box center [599, 41] width 26 height 22
type textarea "*"
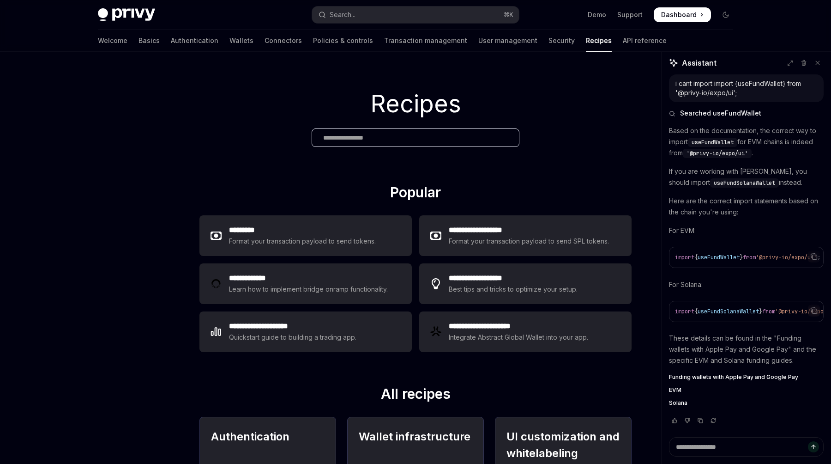
click at [709, 94] on div "i cant import import {useFundWallet} from '@privy-io/expo/ui';" at bounding box center [747, 88] width 142 height 18
drag, startPoint x: 740, startPoint y: 93, endPoint x: 665, endPoint y: 94, distance: 75.3
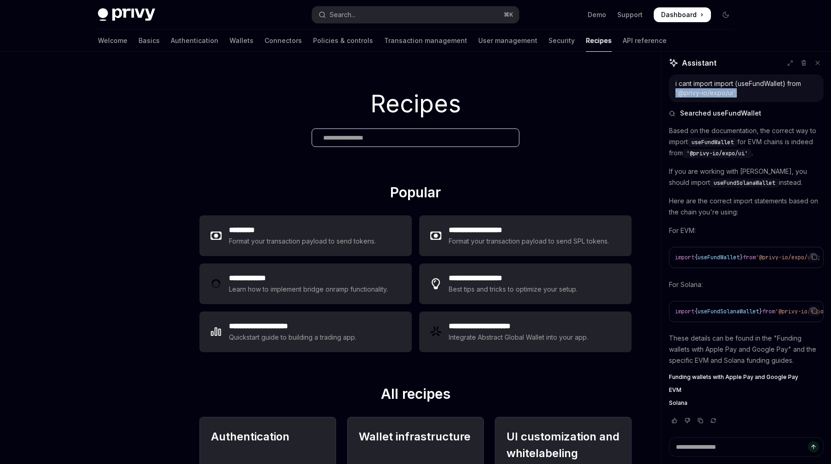
click at [664, 94] on div "i cant import import {useFundWallet} from '@privy-io/expo/ui'; Searched useFund…" at bounding box center [746, 255] width 169 height 362
copy div "'@privy-io/expo/ui';"
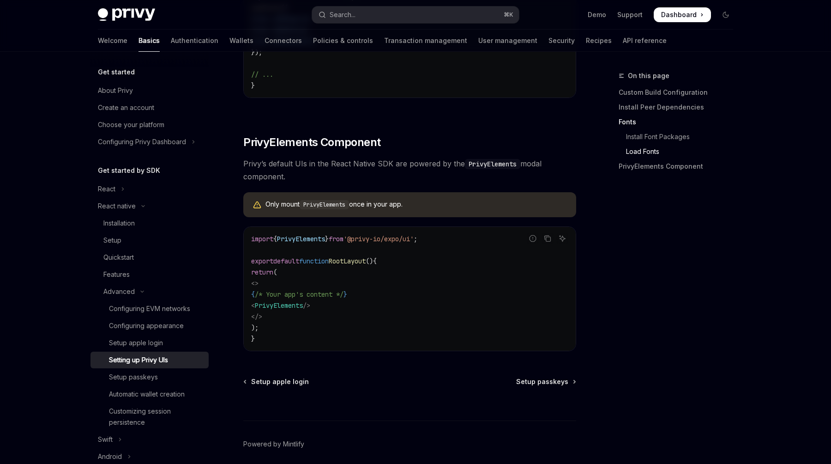
scroll to position [597, 0]
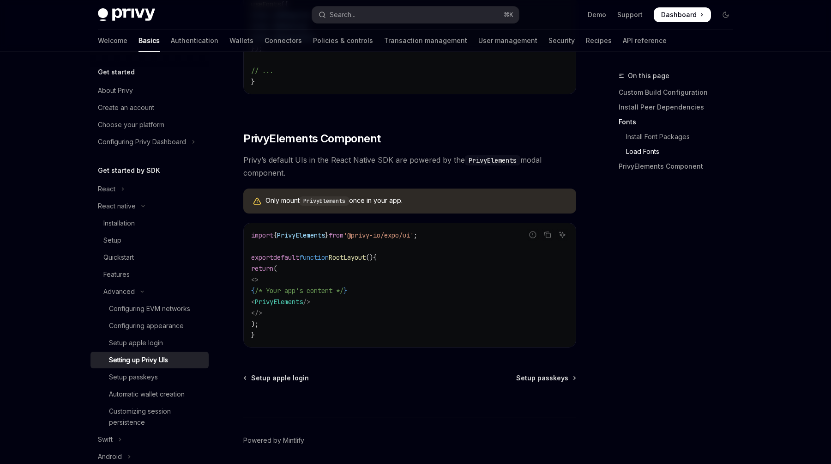
click at [378, 283] on code "import { PrivyElements } from '@privy-io/expo/ui' ; export default function Roo…" at bounding box center [409, 284] width 317 height 111
click at [339, 204] on code "PrivyElements" at bounding box center [324, 200] width 49 height 9
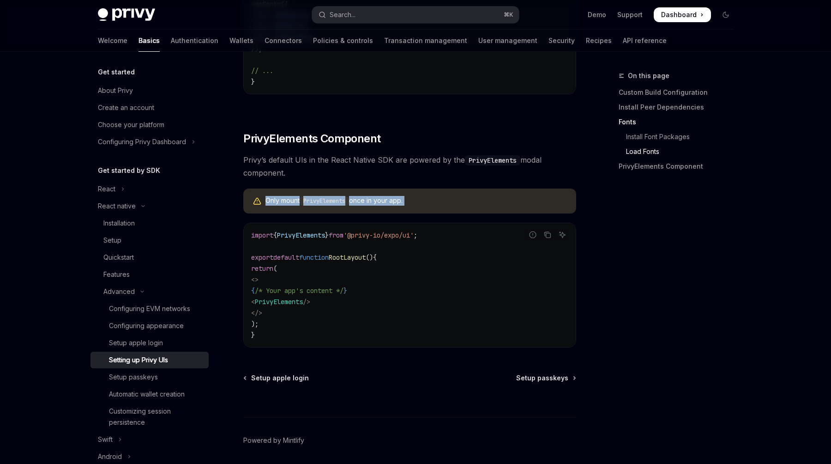
click at [314, 179] on span "Privy’s default UIs in the React Native SDK are powered by the PrivyElements mo…" at bounding box center [409, 166] width 333 height 26
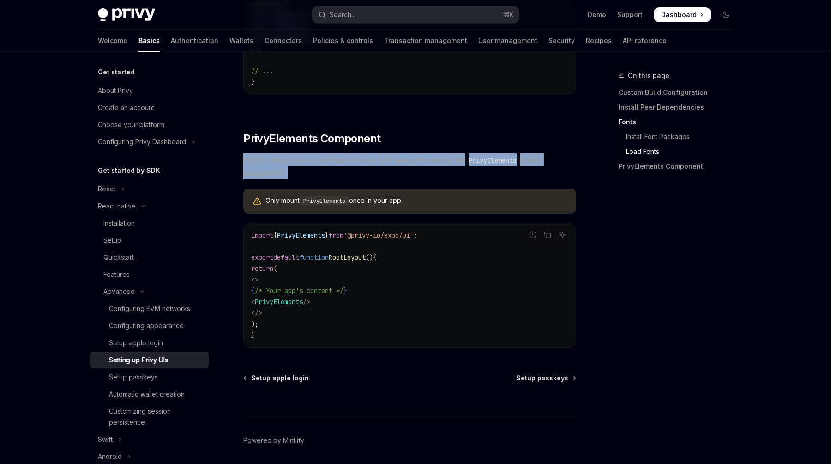
click at [314, 179] on span "Privy’s default UIs in the React Native SDK are powered by the PrivyElements mo…" at bounding box center [409, 166] width 333 height 26
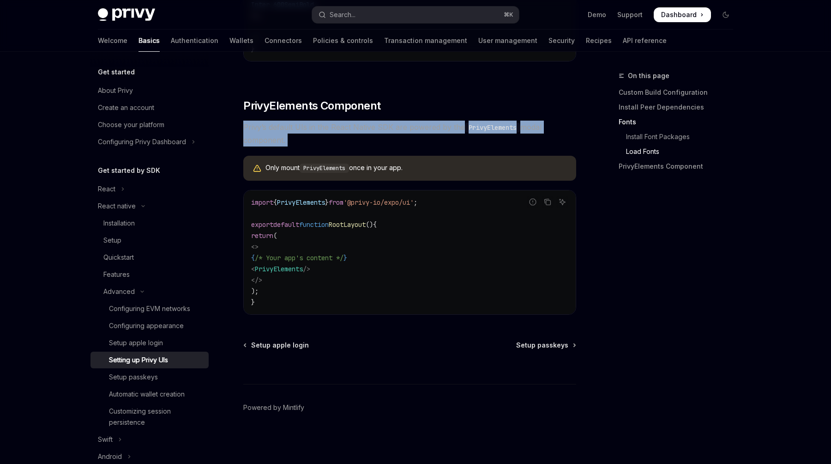
scroll to position [637, 0]
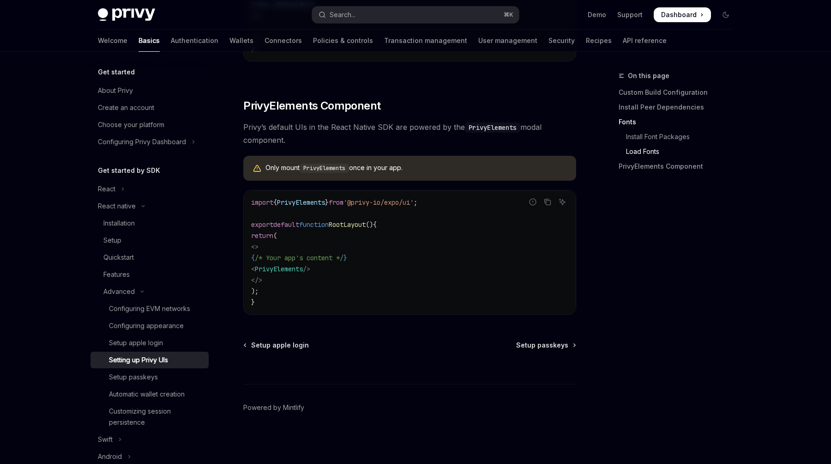
click at [432, 208] on code "import { PrivyElements } from '@privy-io/expo/ui' ; export default function Roo…" at bounding box center [409, 252] width 317 height 111
drag, startPoint x: 429, startPoint y: 204, endPoint x: 364, endPoint y: 205, distance: 65.6
click at [364, 205] on span "'@privy-io/expo/ui'" at bounding box center [379, 202] width 70 height 8
copy span "@privy-io/expo/ui"
